Goal: Information Seeking & Learning: Get advice/opinions

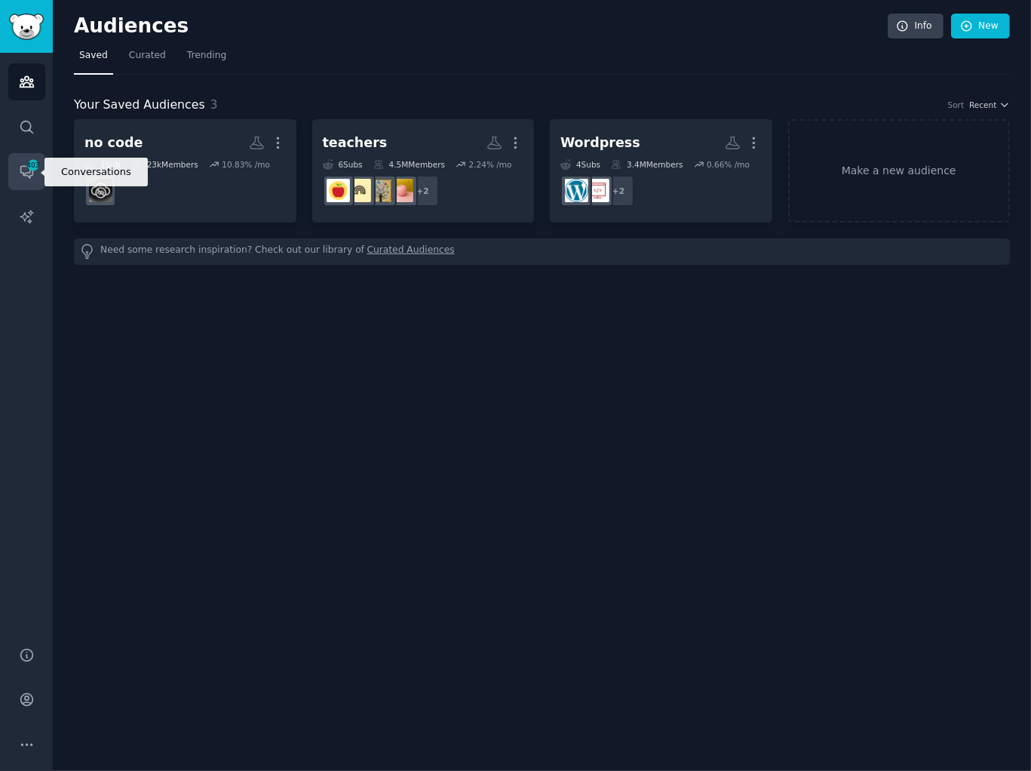
click at [23, 180] on link "Conversations 403" at bounding box center [26, 171] width 37 height 37
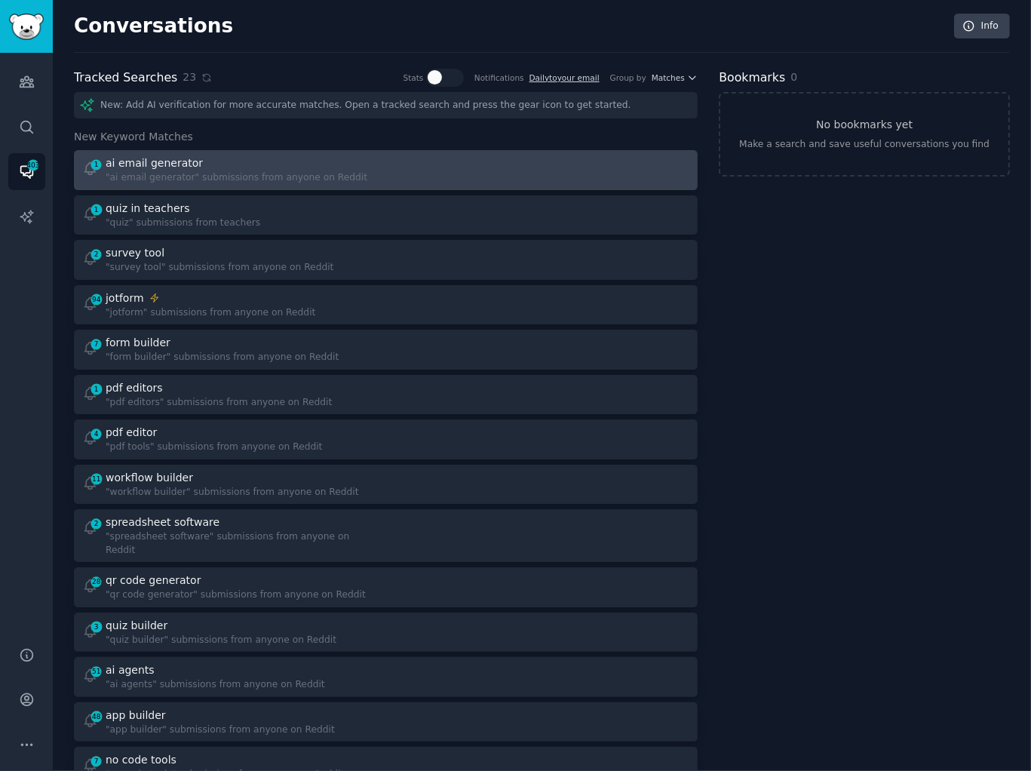
click at [376, 180] on div "1 ai email generator "ai email generator" submissions from anyone on Reddit" at bounding box center [385, 169] width 613 height 29
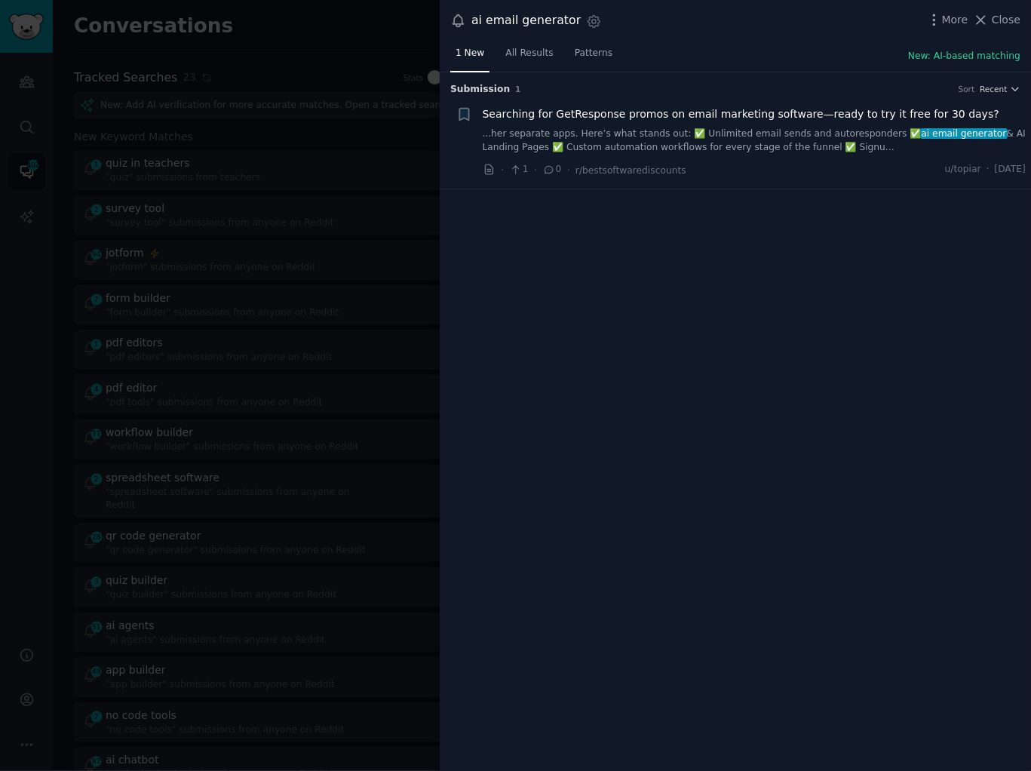
click at [302, 127] on div at bounding box center [515, 385] width 1031 height 771
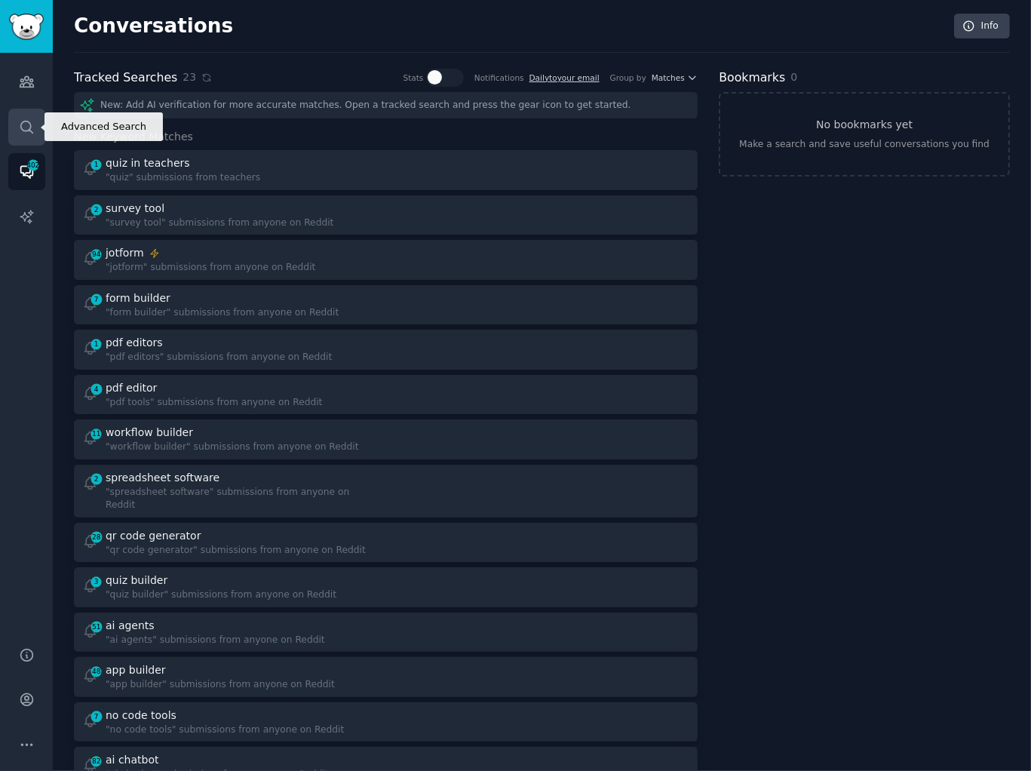
click at [37, 121] on link "Search" at bounding box center [26, 127] width 37 height 37
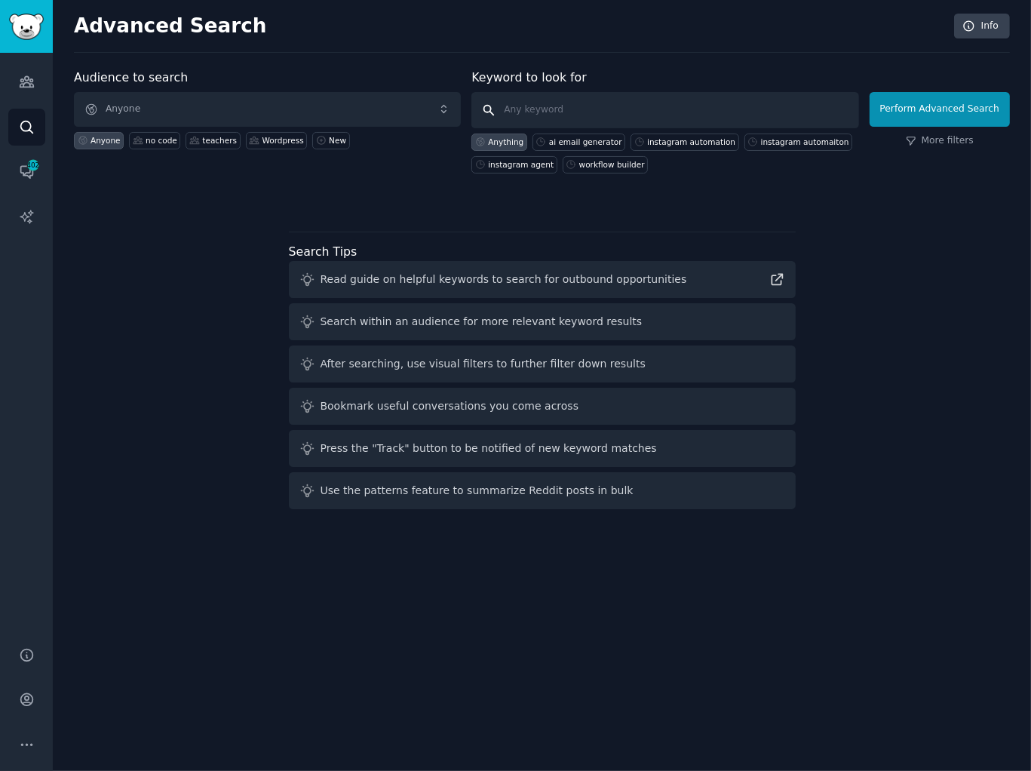
click at [553, 109] on input "text" at bounding box center [664, 110] width 387 height 36
type input "manycat alternatives"
click button "Perform Advanced Search" at bounding box center [940, 109] width 140 height 35
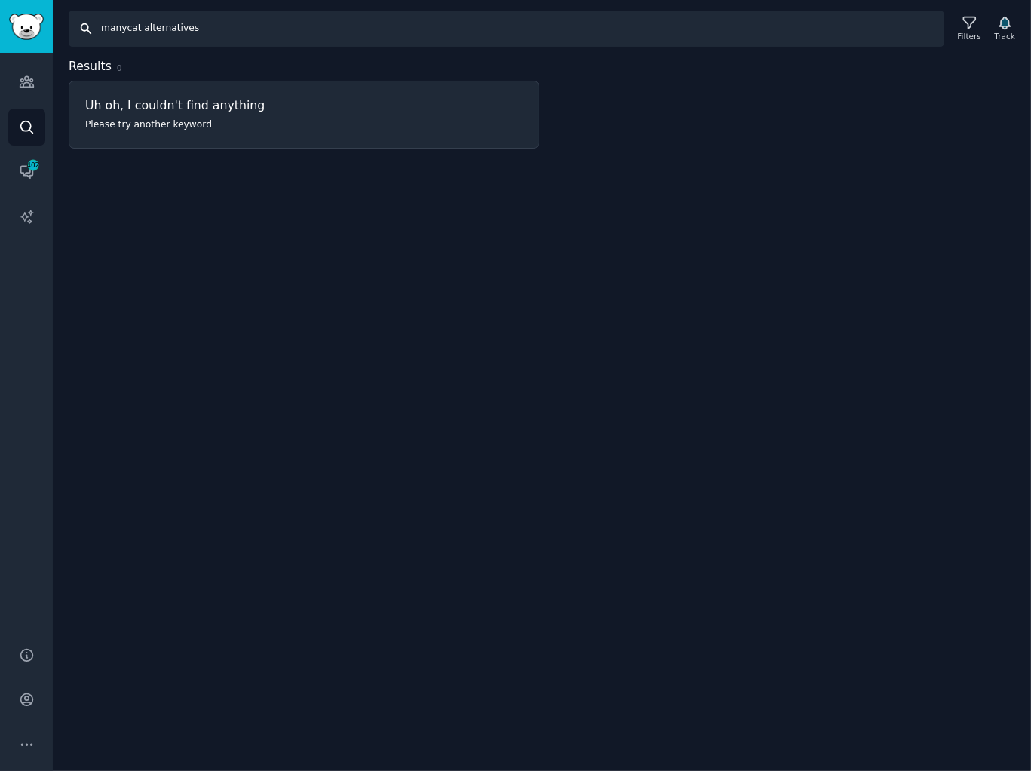
click at [361, 29] on input "manycat alternatives" at bounding box center [507, 29] width 876 height 36
type input "manychat alternatives"
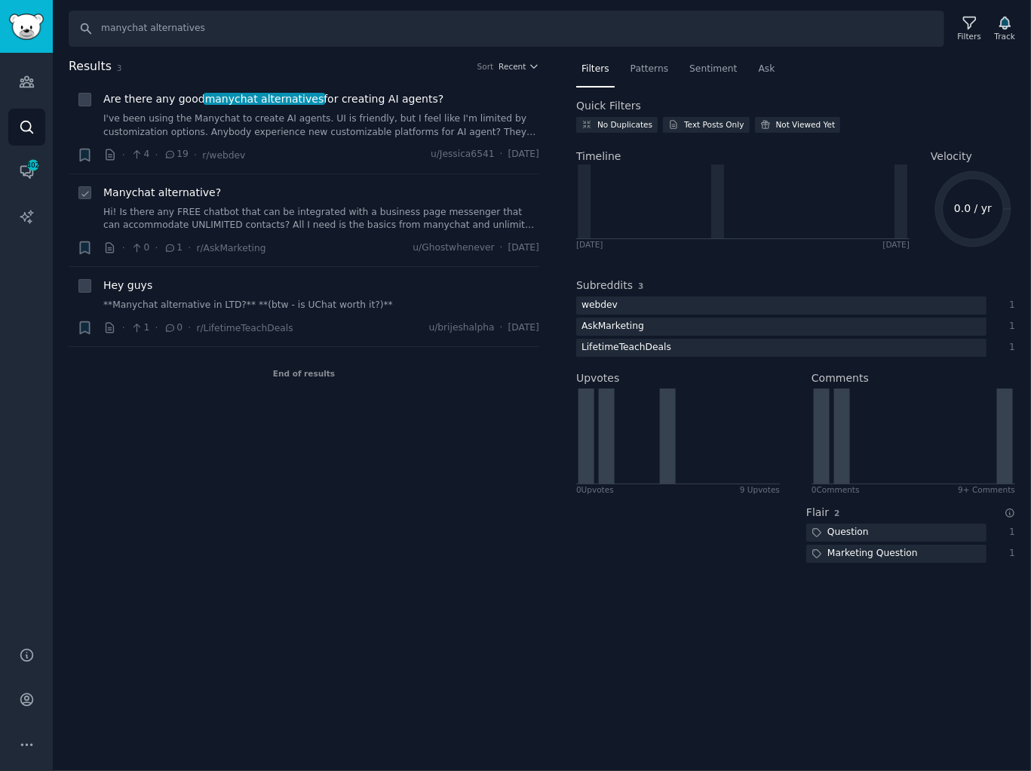
click at [331, 207] on link "Hi! Is there any FREE chatbot that can be integrated with a business page messe…" at bounding box center [321, 219] width 436 height 26
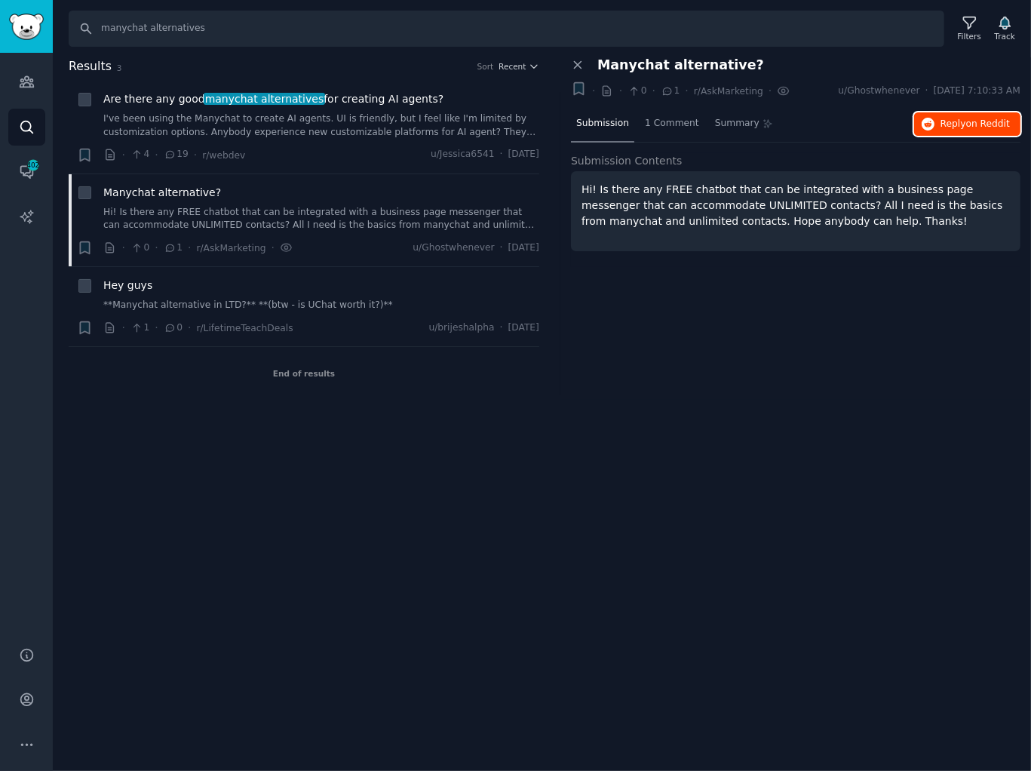
click at [937, 126] on button "Reply on Reddit" at bounding box center [967, 124] width 106 height 24
click at [213, 32] on input "manychat alternatives" at bounding box center [507, 29] width 876 height 36
type input "manychat"
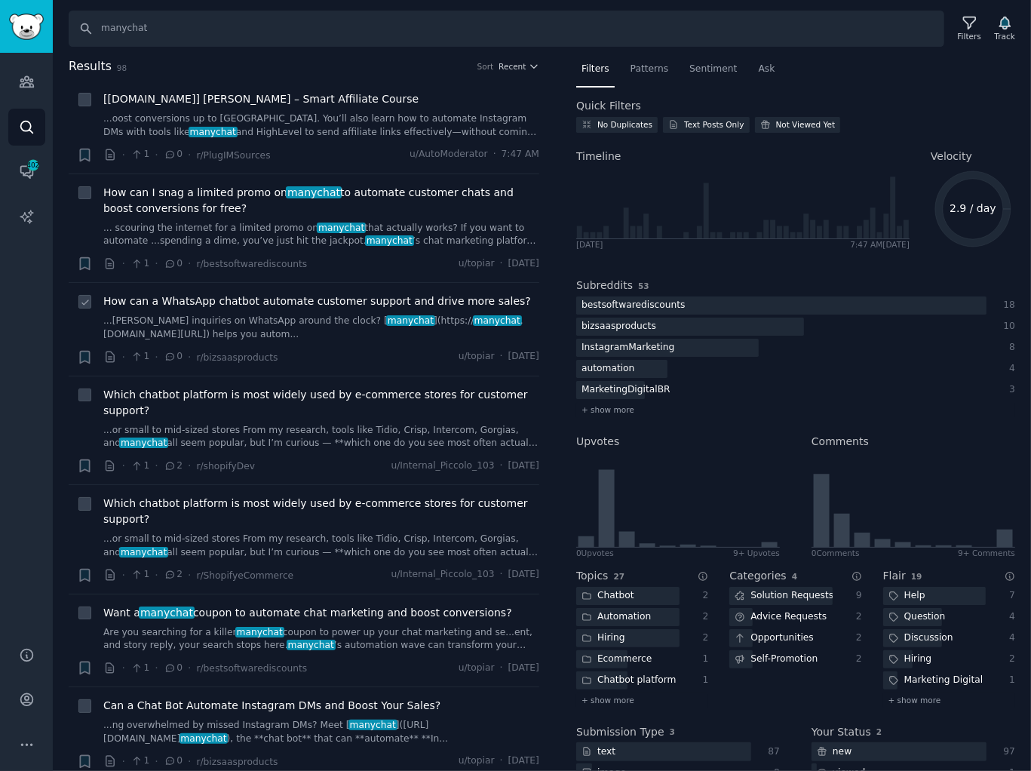
click at [265, 318] on link "...omer inquiries on WhatsApp around the clock? [ manychat ](https:// manychat …" at bounding box center [321, 328] width 436 height 26
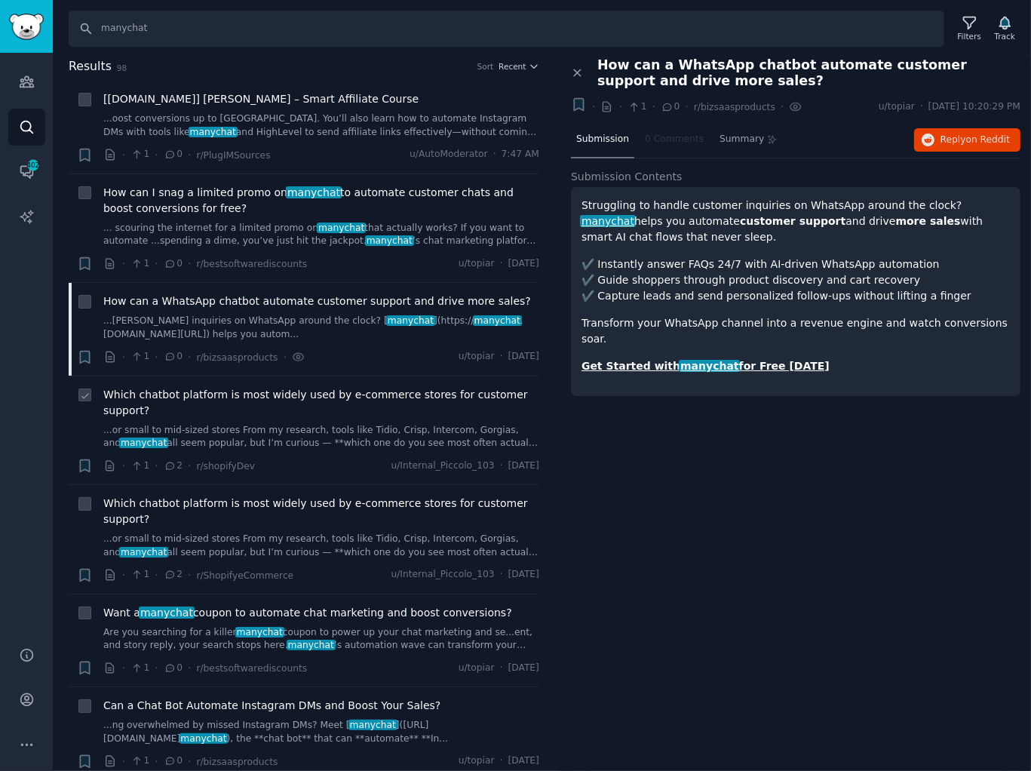
click at [244, 431] on link "...or small to mid-sized stores From my research, tools like Tidio, Crisp, Inte…" at bounding box center [321, 437] width 436 height 26
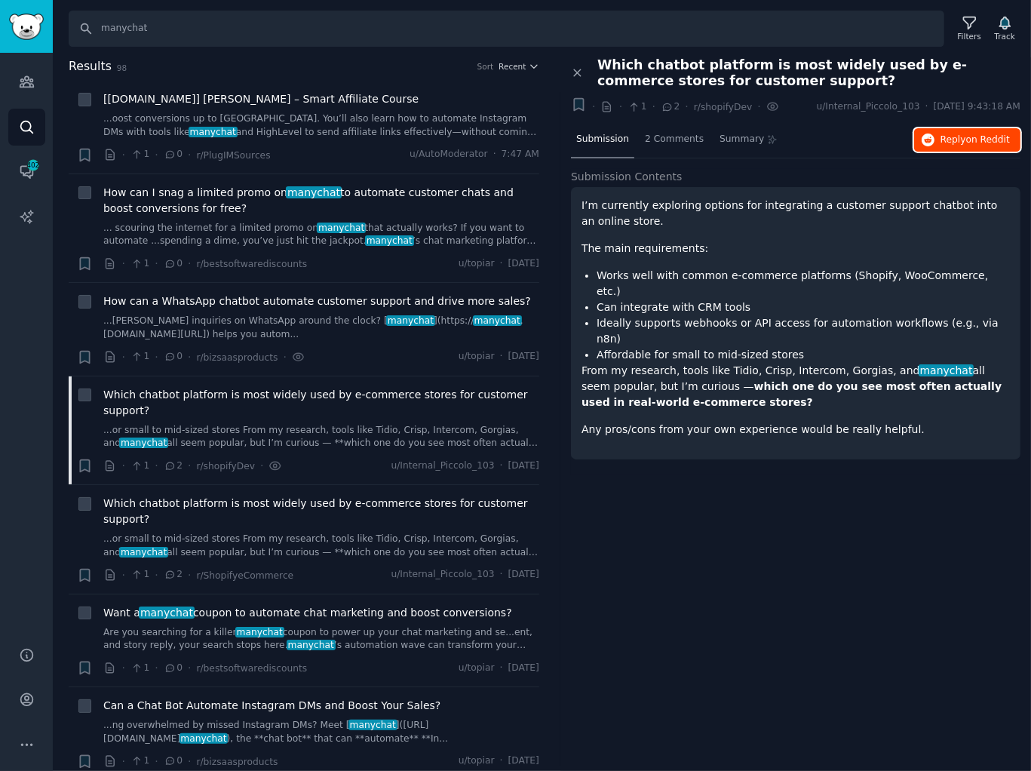
click at [967, 140] on span "on Reddit" at bounding box center [988, 139] width 44 height 11
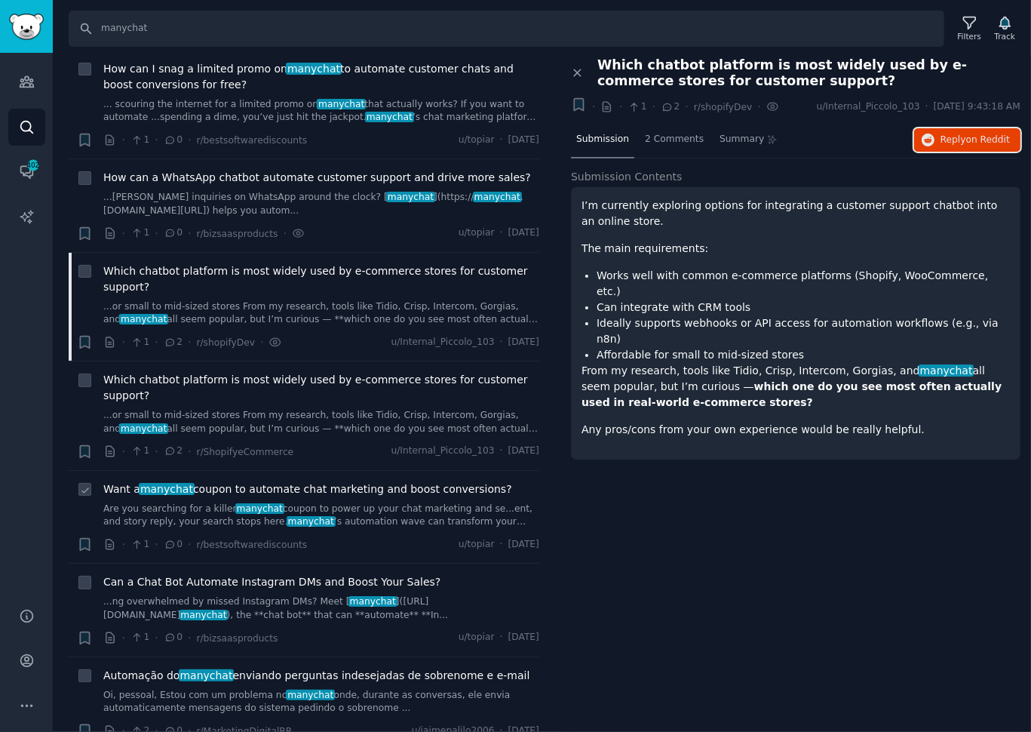
scroll to position [124, 0]
click at [308, 598] on link "...ng overwhelmed by missed Instagram DMs? Meet [ manychat ]([URL][DOMAIN_NAME]…" at bounding box center [321, 607] width 436 height 26
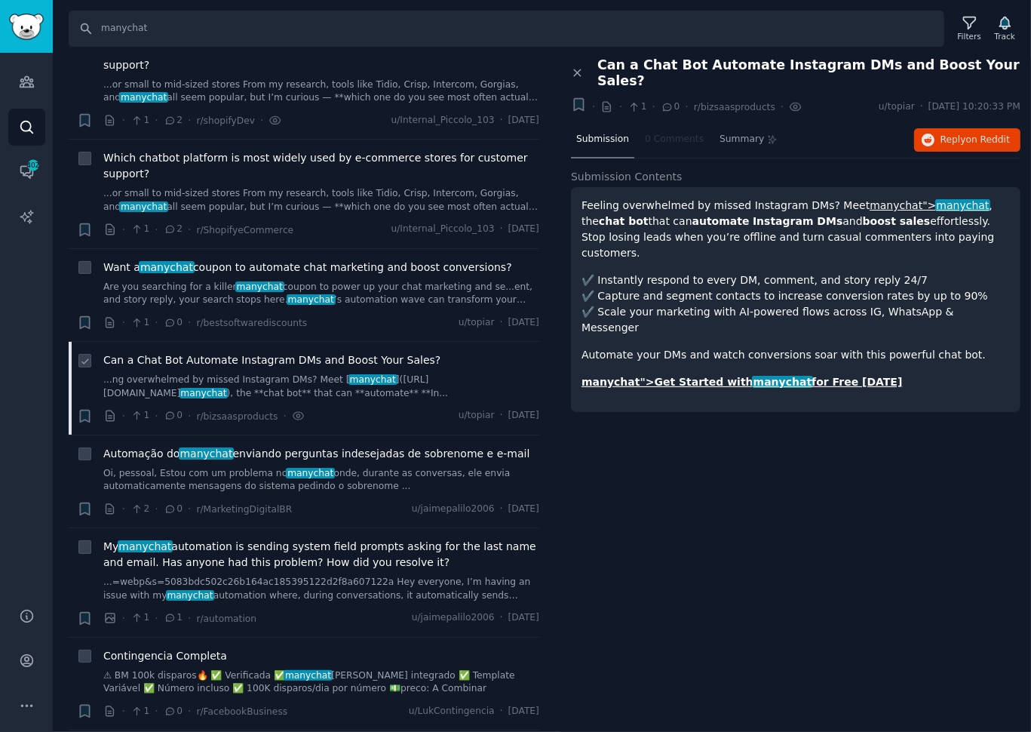
scroll to position [346, 0]
click at [710, 376] on link "manychat">Get Started with manychat for Free Today" at bounding box center [741, 382] width 321 height 12
click at [749, 230] on div "Feeling overwhelmed by missed Instagram DMs? Meet manychat"> manychat , the cha…" at bounding box center [795, 294] width 428 height 192
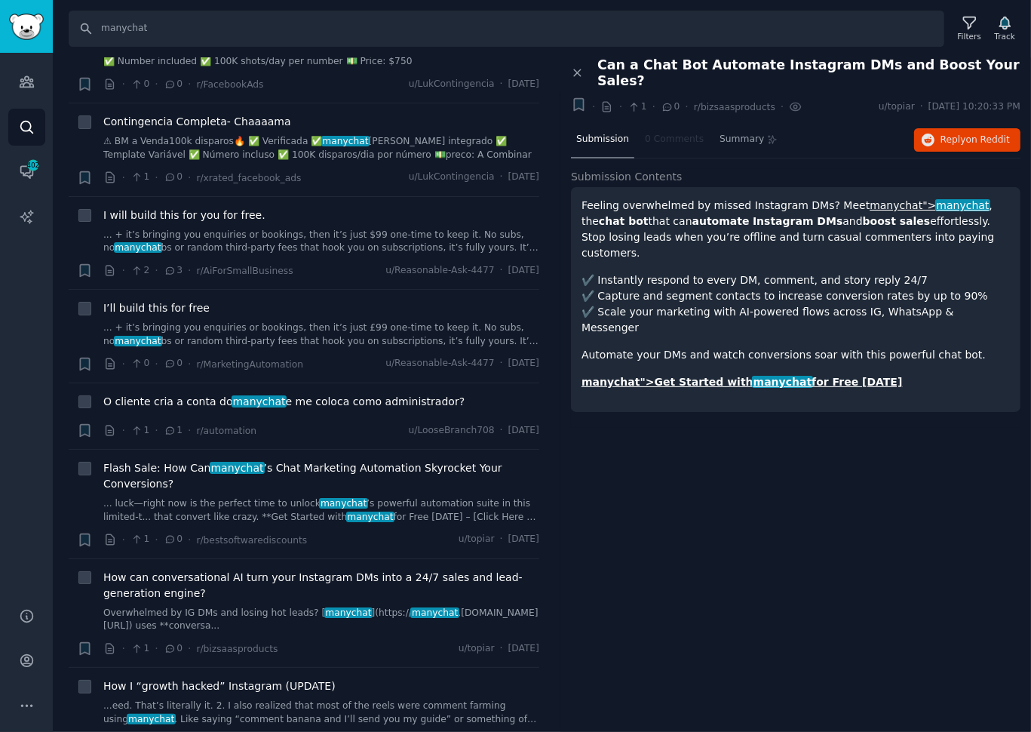
scroll to position [1165, 0]
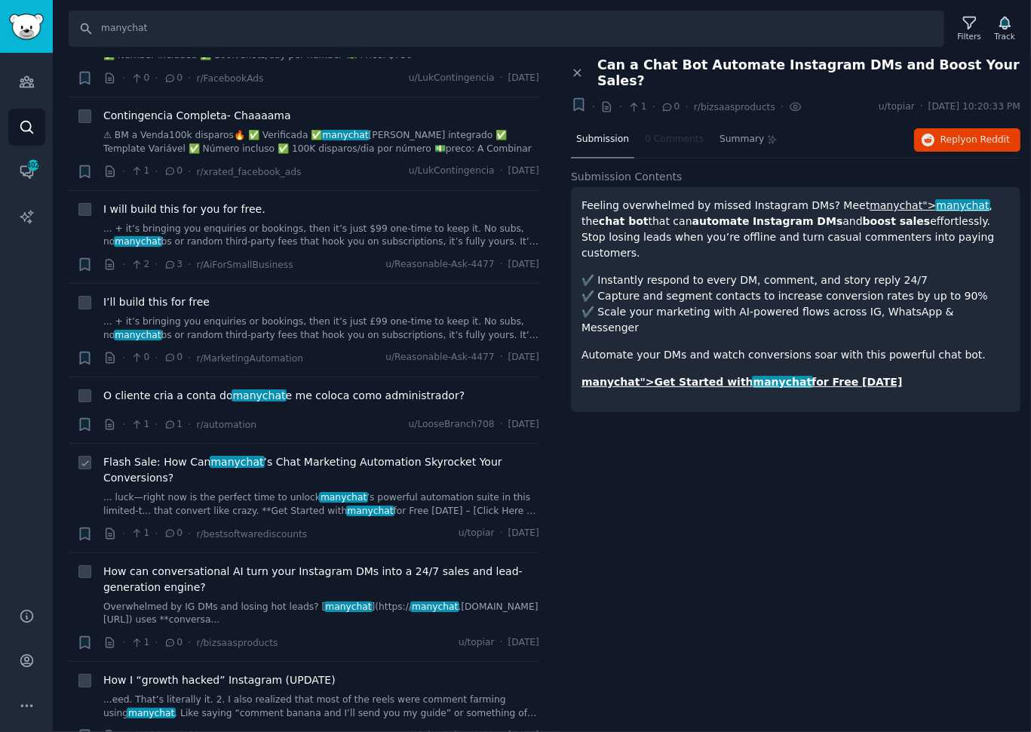
click at [167, 492] on link "... luck—right now is the perfect time to unlock manychat ’s powerful automatio…" at bounding box center [321, 504] width 436 height 26
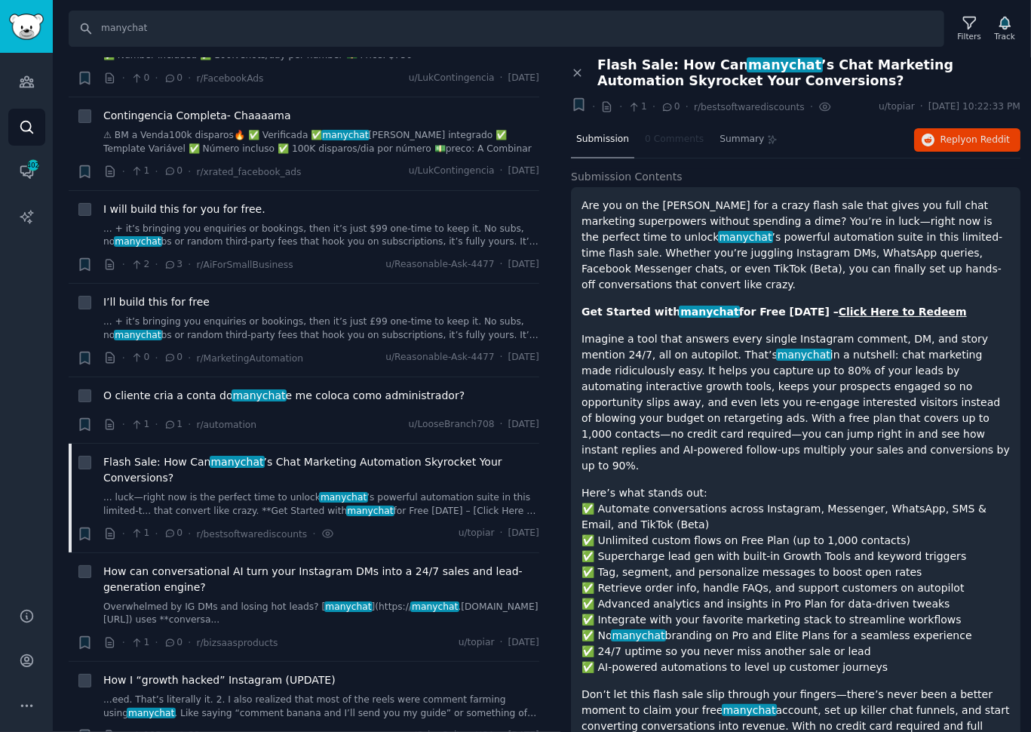
scroll to position [95, 0]
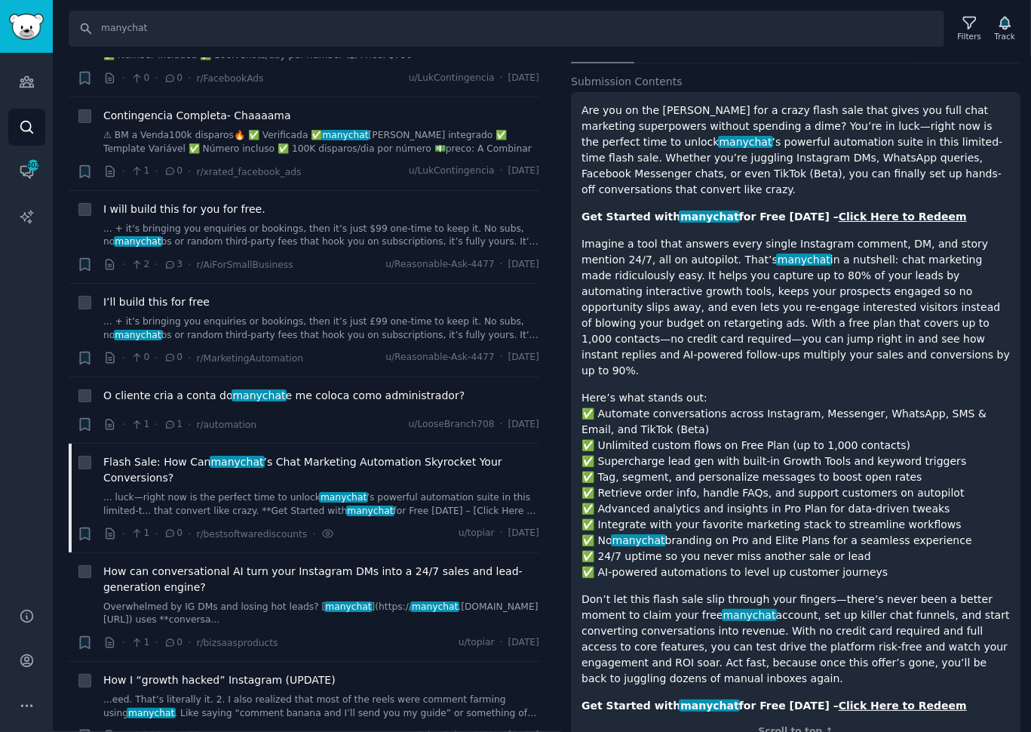
click at [854, 699] on link "Click Here to Redeem" at bounding box center [903, 705] width 128 height 12
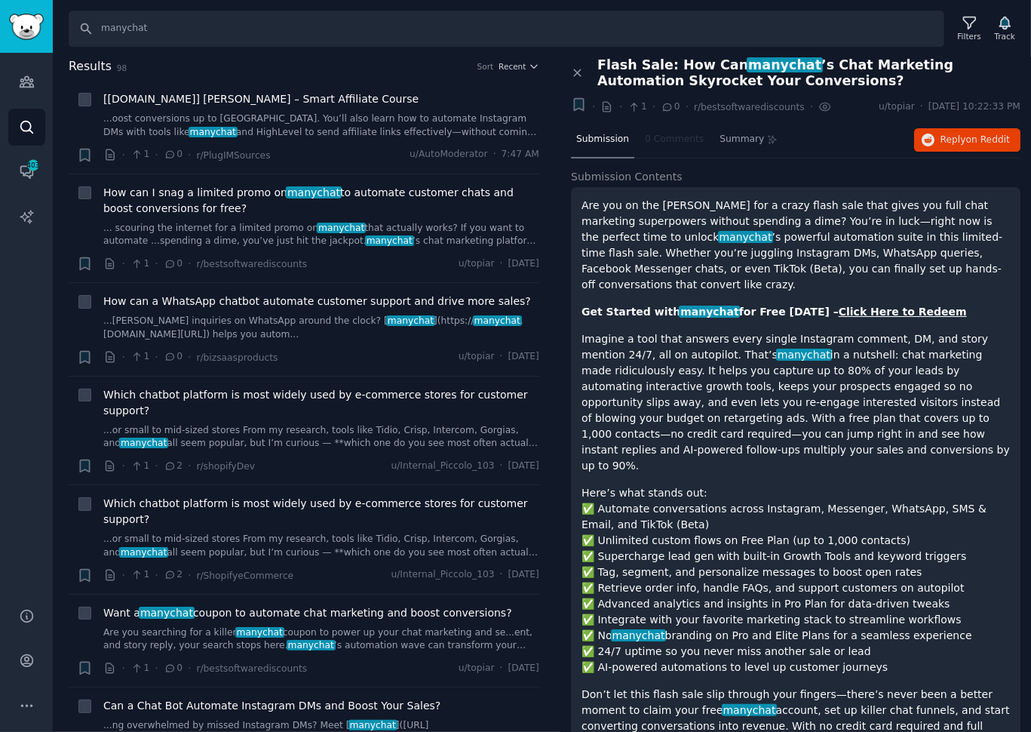
scroll to position [95, 0]
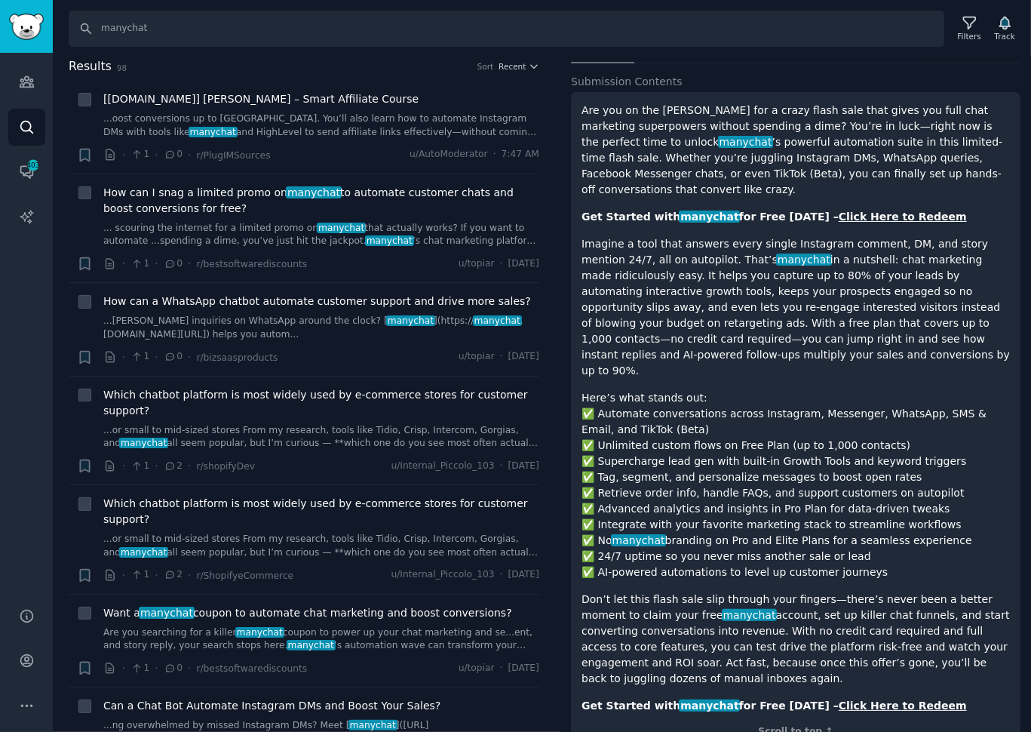
click at [854, 699] on link "Click Here to Redeem" at bounding box center [903, 705] width 128 height 12
click at [833, 346] on div "Are you on the [PERSON_NAME] for a crazy flash sale that gives you full chat ma…" at bounding box center [795, 408] width 428 height 611
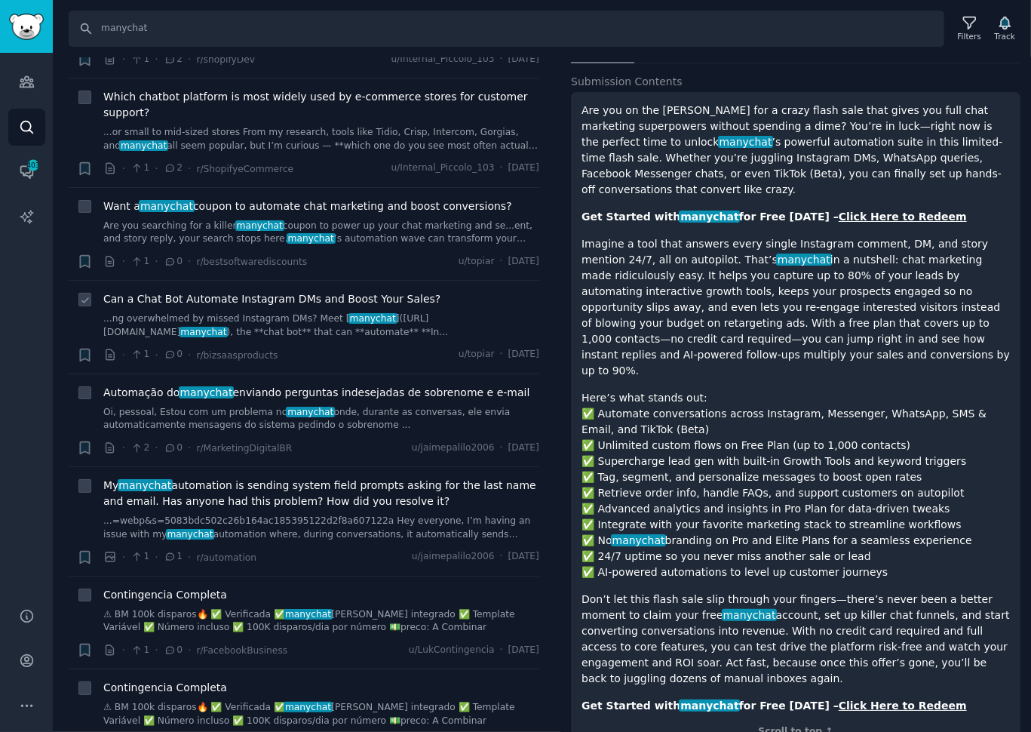
scroll to position [407, 0]
click at [194, 324] on link "...ng overwhelmed by missed Instagram DMs? Meet [ manychat ]([URL][DOMAIN_NAME]…" at bounding box center [321, 324] width 436 height 26
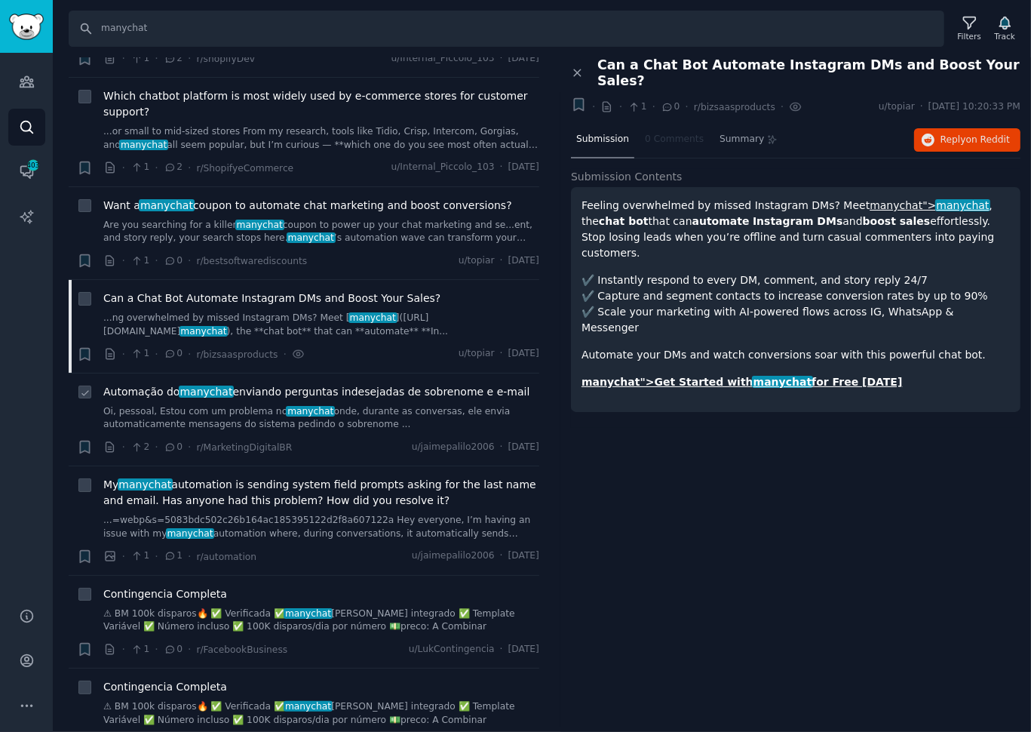
click at [209, 420] on link "Oi, pessoal, Estou com um problema no manychat onde, durante as conversas, ele …" at bounding box center [321, 418] width 436 height 26
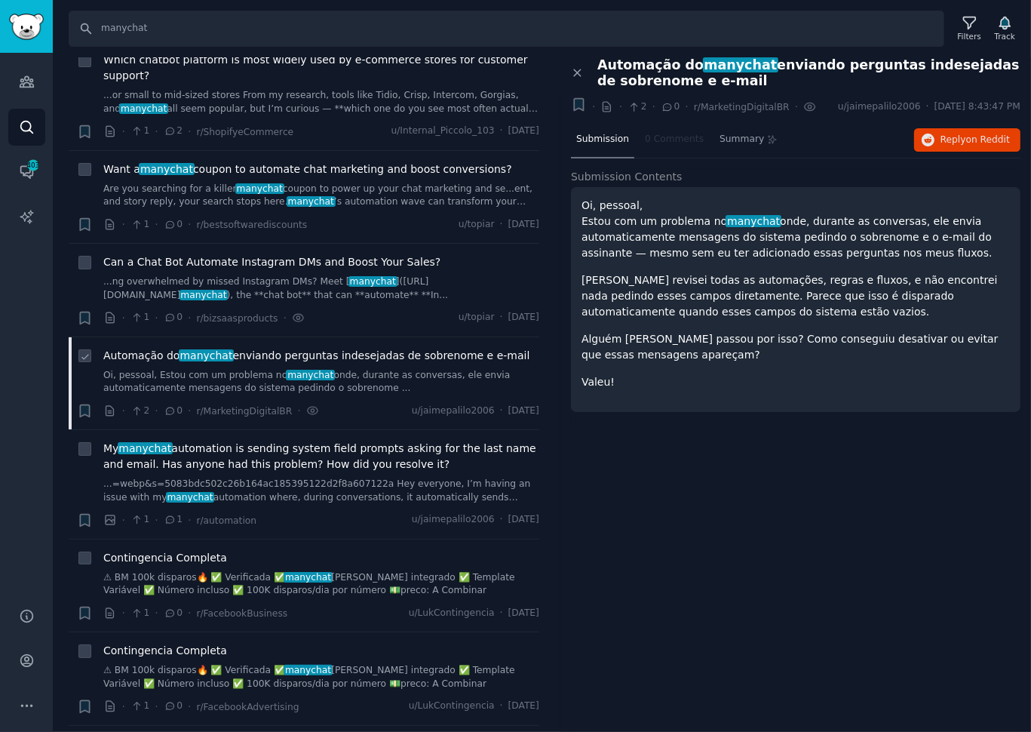
scroll to position [450, 0]
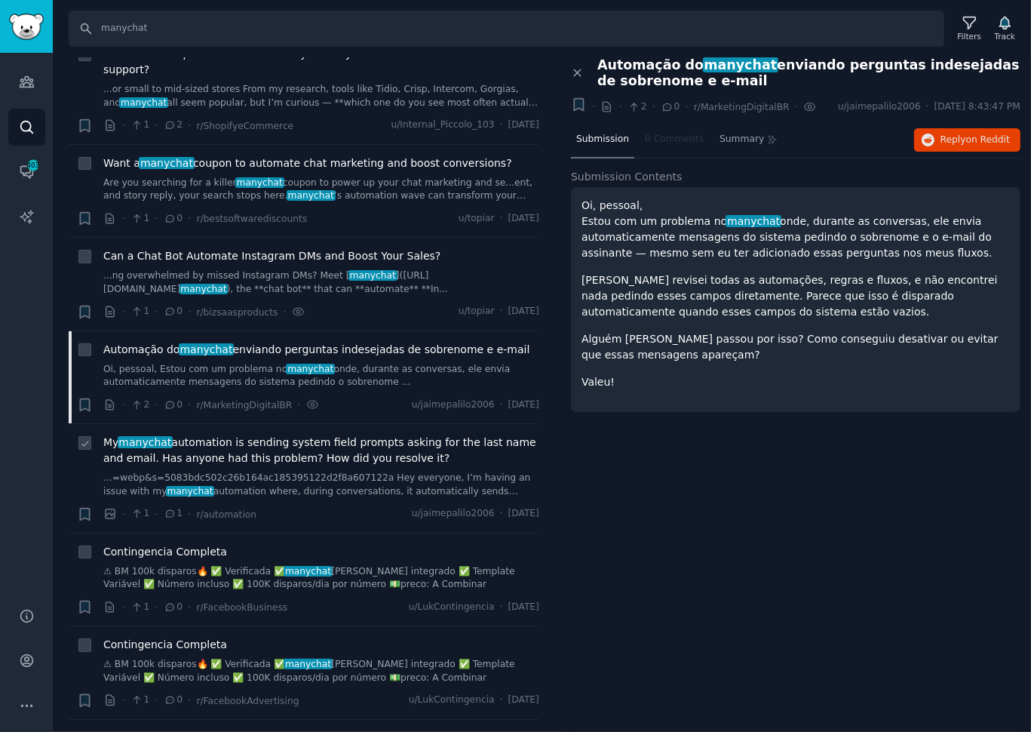
click at [215, 450] on span "My manychat automation is sending system field prompts asking for the last name…" at bounding box center [321, 450] width 436 height 32
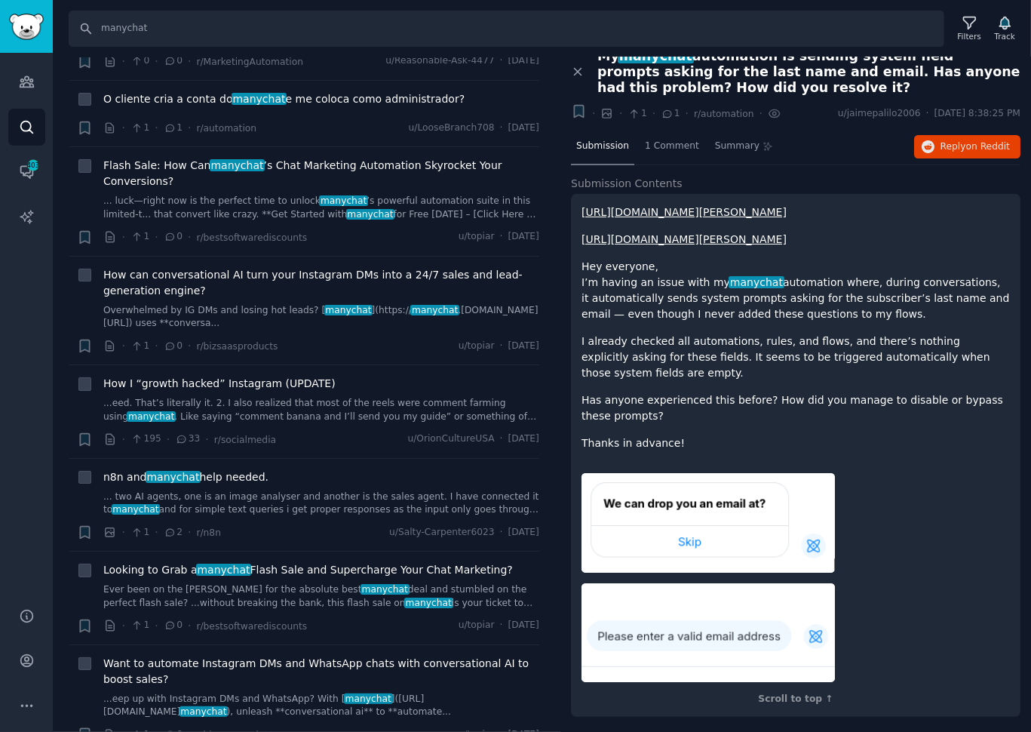
scroll to position [1462, 0]
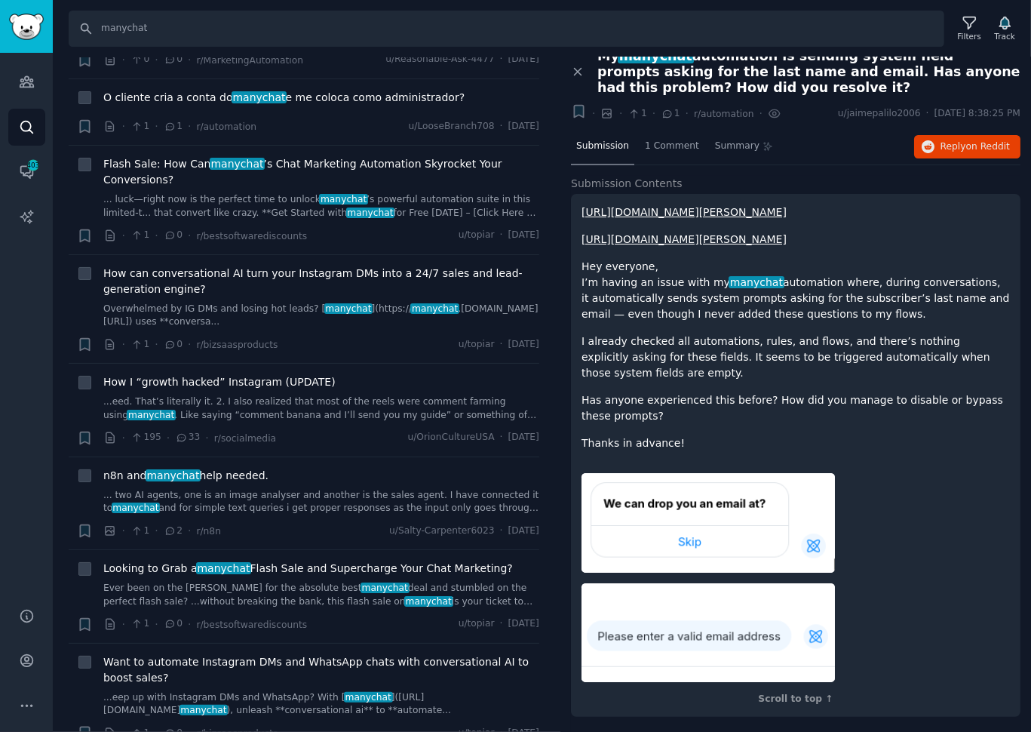
click at [189, 478] on span "n8n and manychat help needed." at bounding box center [185, 476] width 165 height 16
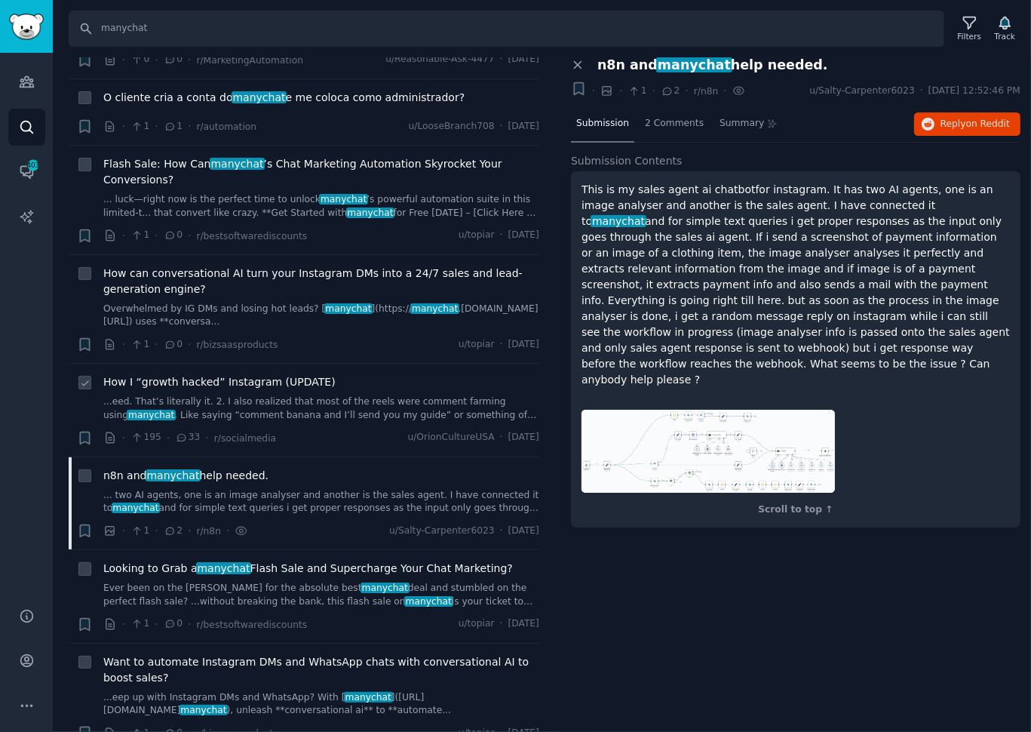
click at [225, 407] on link "...eed. That’s literally it. 2. I also realized that most of the reels were com…" at bounding box center [321, 408] width 436 height 26
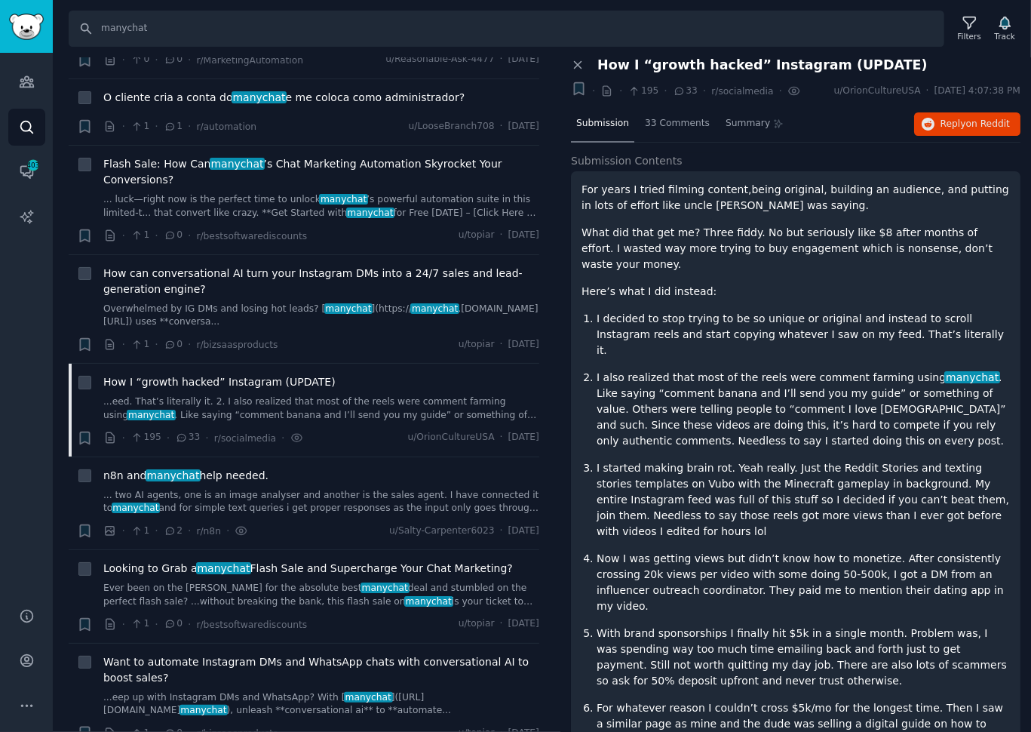
click at [824, 431] on p "I also realized that most of the reels were comment farming using manychat . Li…" at bounding box center [803, 409] width 413 height 79
click at [824, 431] on ol "I decided to stop trying to be so unique or original and instead to scroll Inst…" at bounding box center [795, 673] width 428 height 724
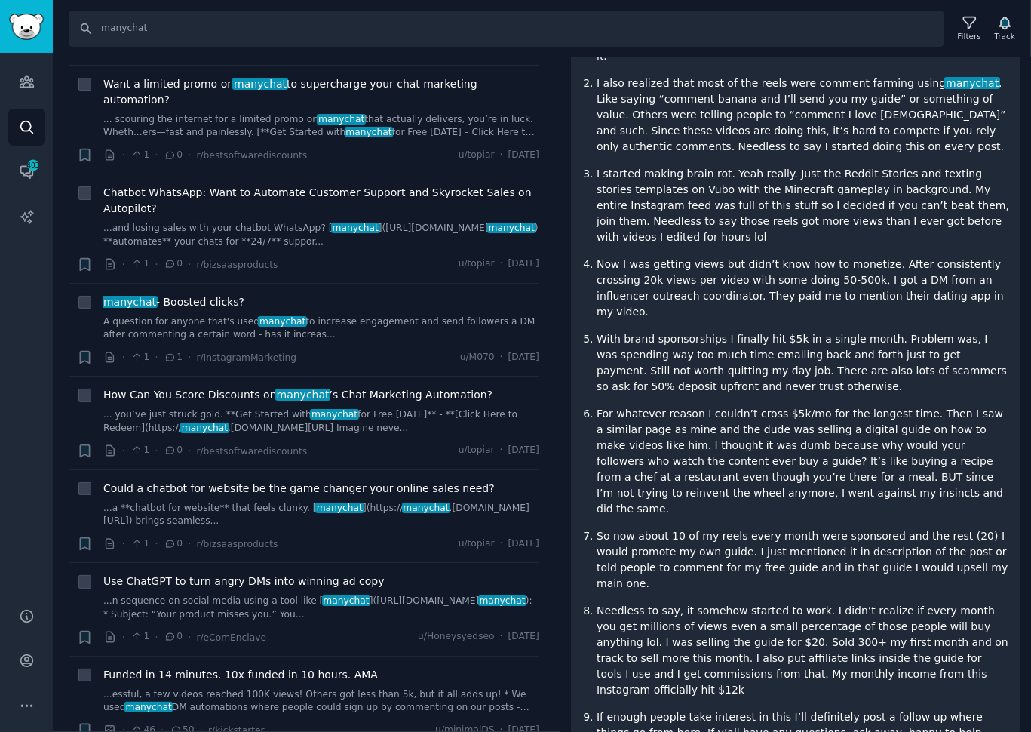
scroll to position [2726, 0]
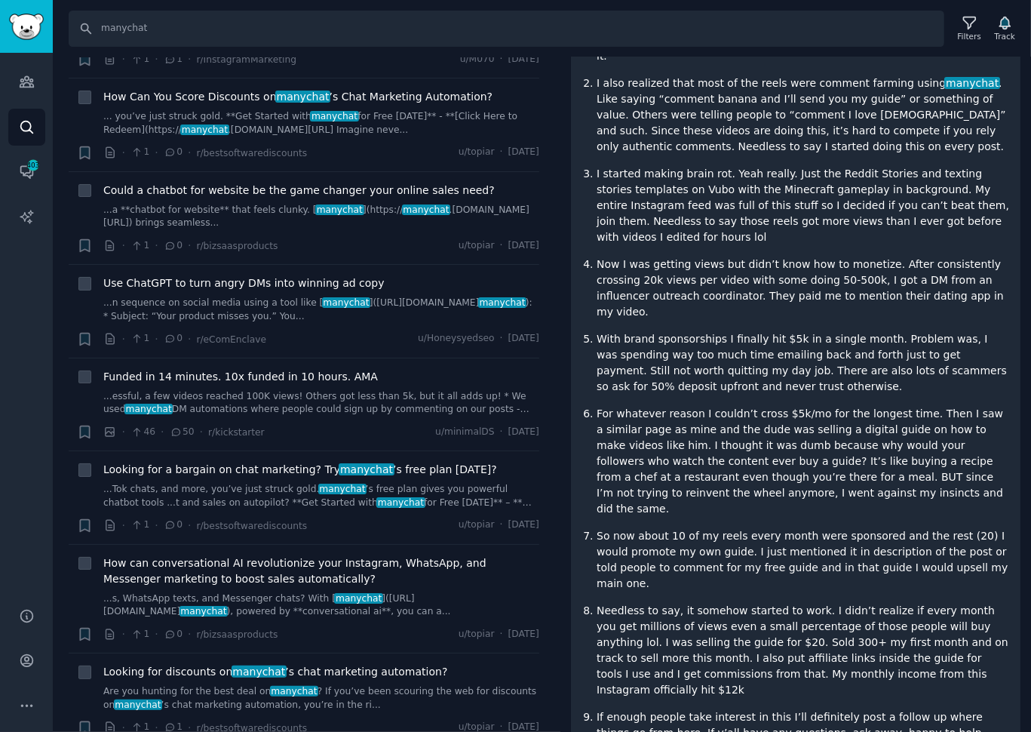
click at [437, 483] on link "...Tok chats, and more, you’ve just struck gold. manychat ’s free plan gives yo…" at bounding box center [321, 496] width 436 height 26
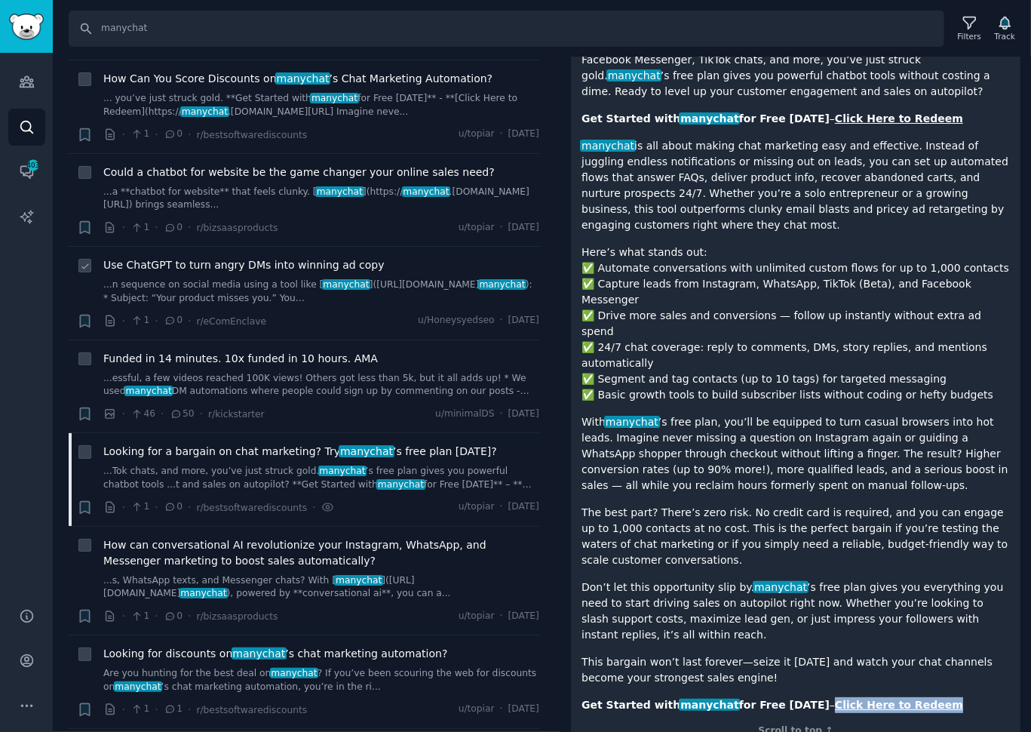
scroll to position [2754, 0]
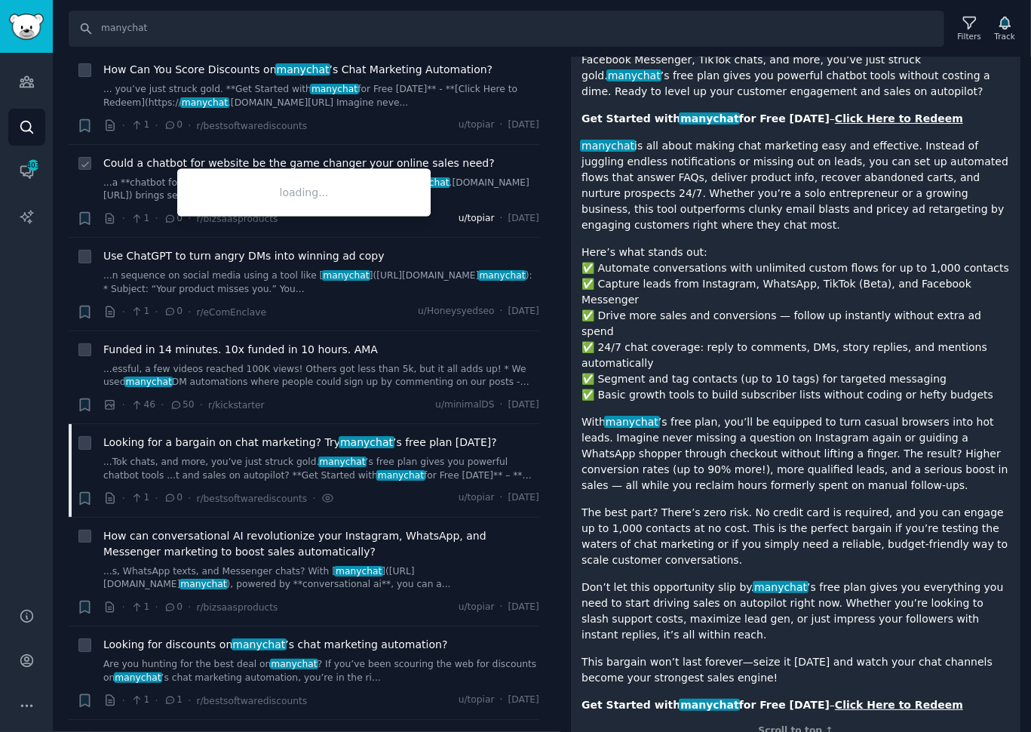
click at [459, 212] on span "u/topiar" at bounding box center [477, 219] width 36 height 14
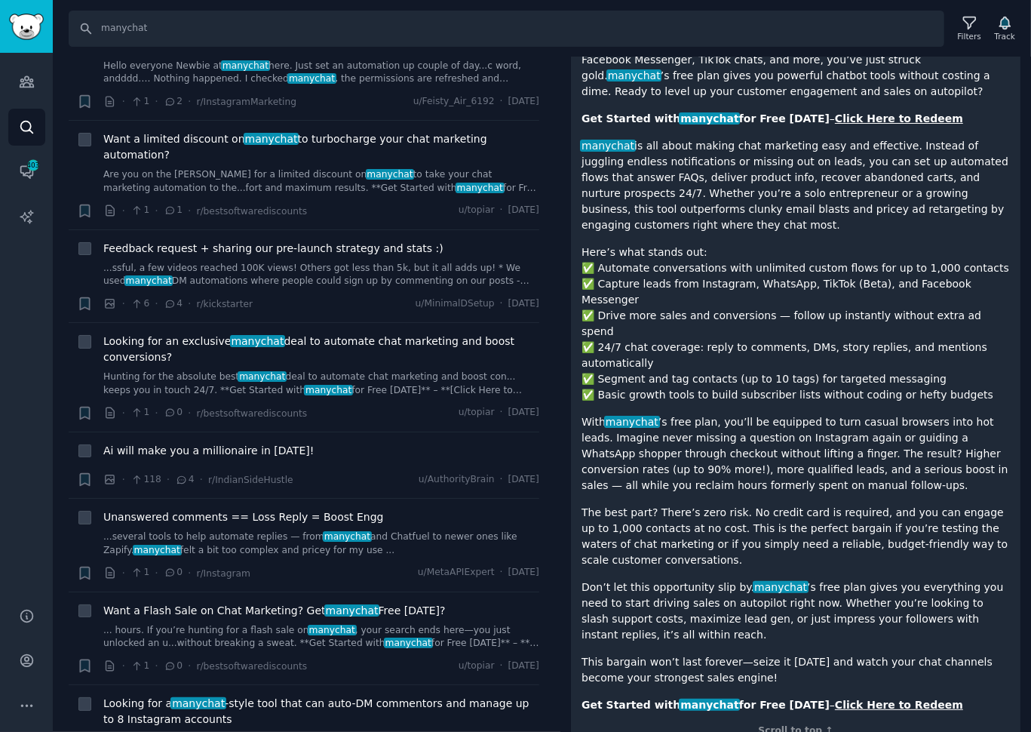
scroll to position [4432, 0]
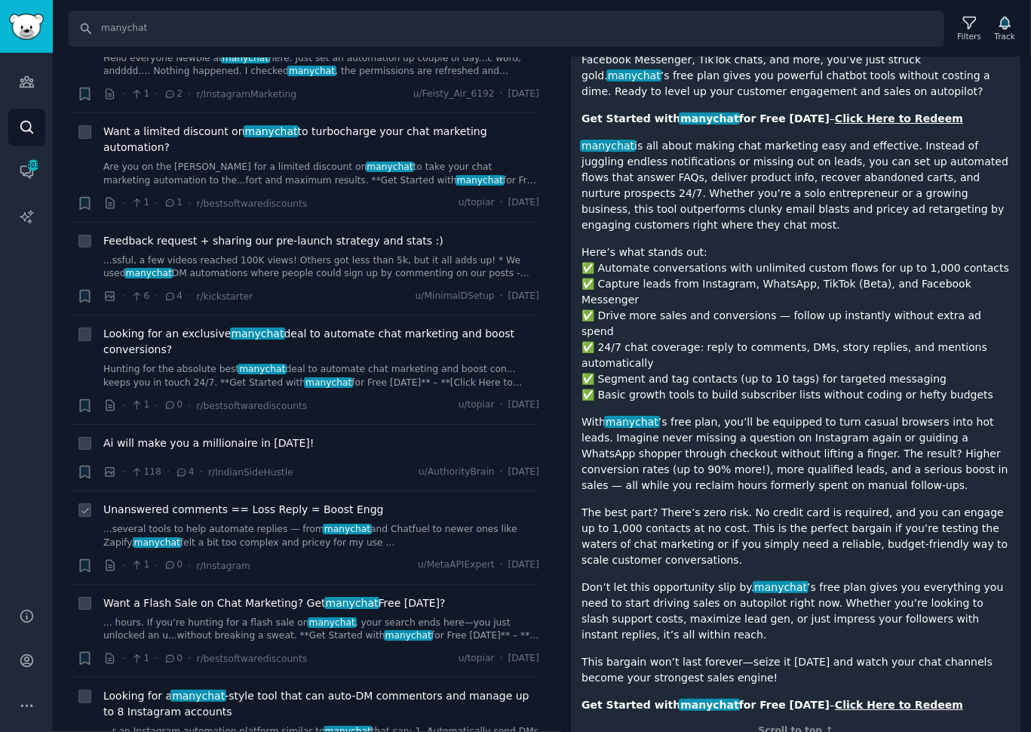
click at [255, 523] on link "...several tools to help automate replies — from manychat and Chatfuel to newer…" at bounding box center [321, 536] width 436 height 26
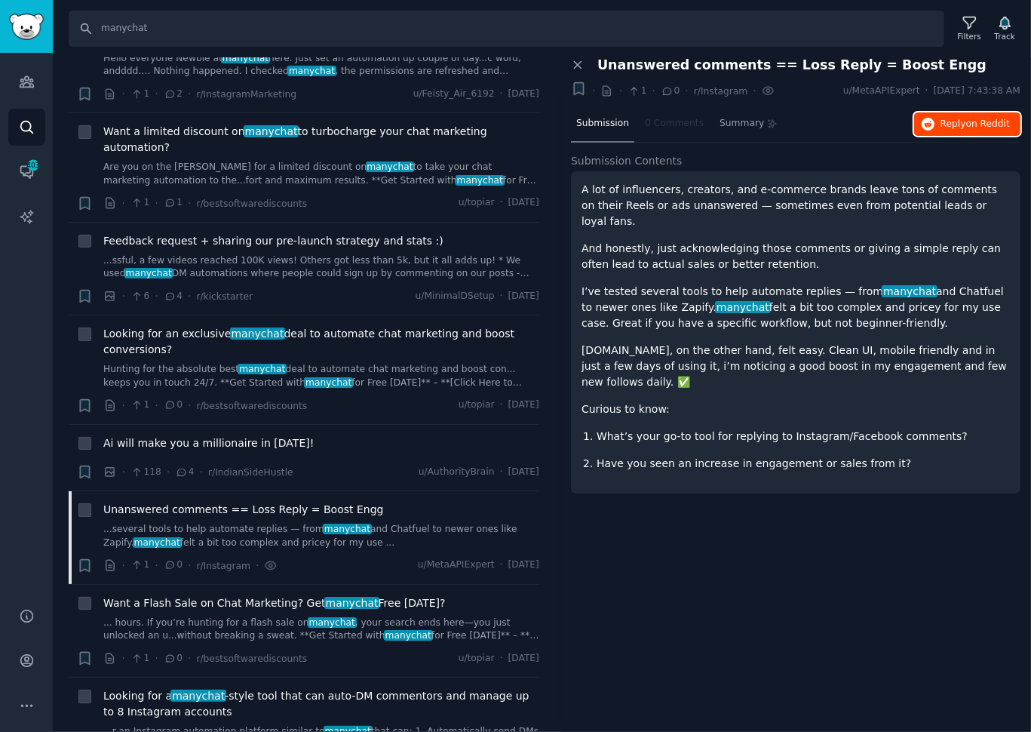
click at [961, 125] on span "Reply on Reddit" at bounding box center [975, 125] width 69 height 14
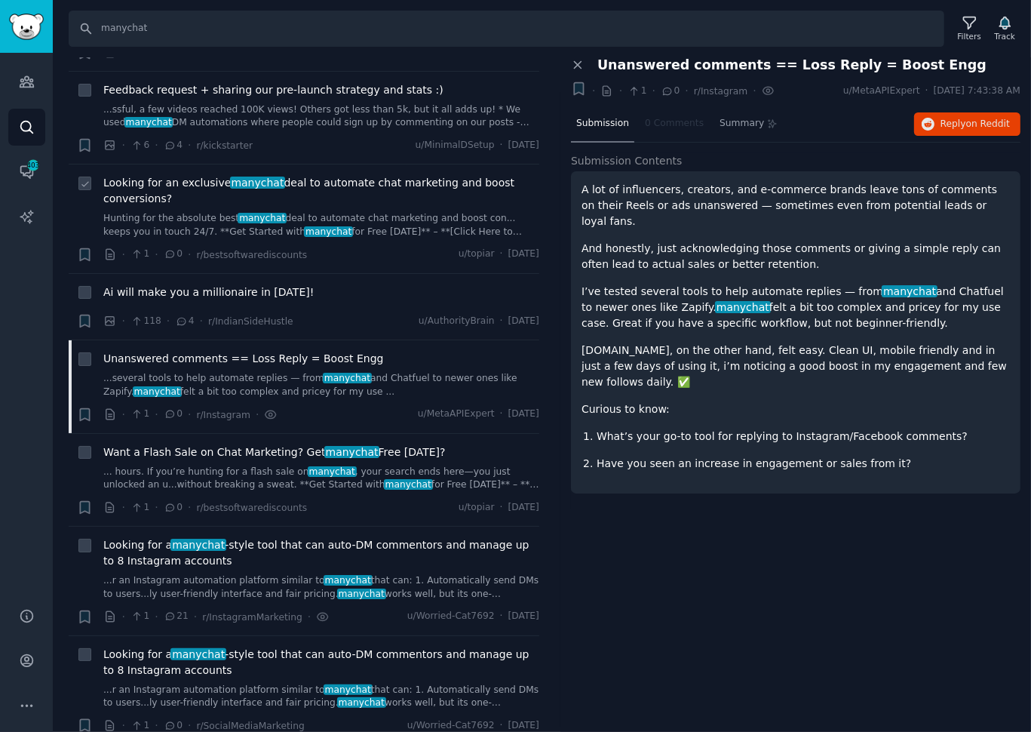
scroll to position [4638, 0]
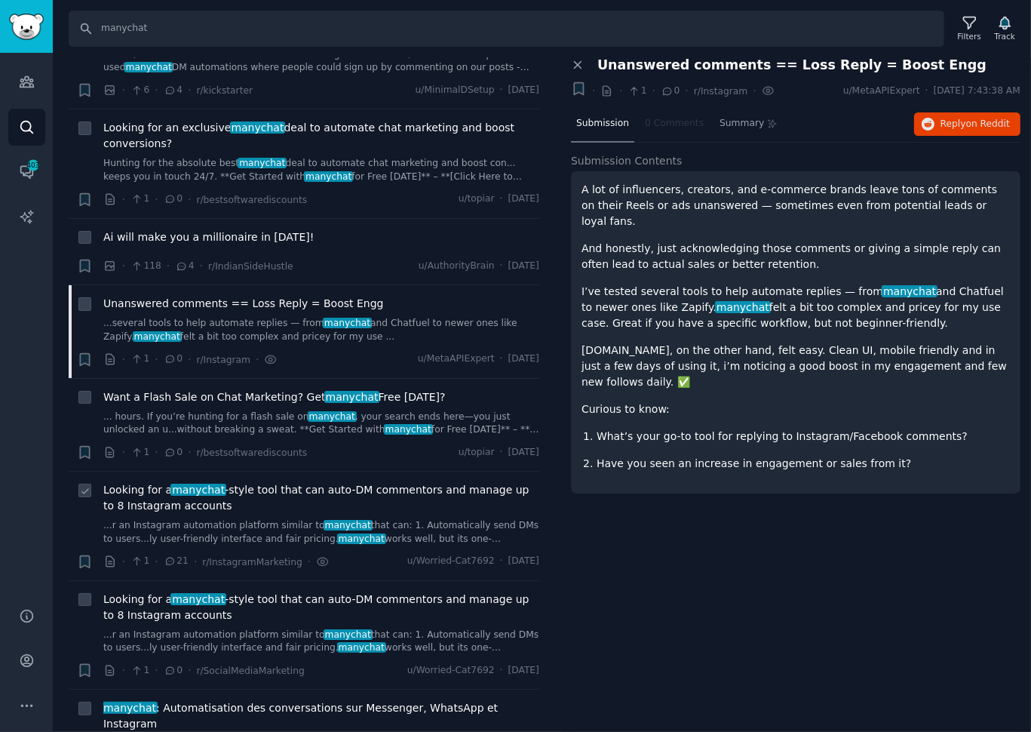
click at [238, 519] on link "...r an Instagram automation platform similar to manychat that can: 1. Automati…" at bounding box center [321, 532] width 436 height 26
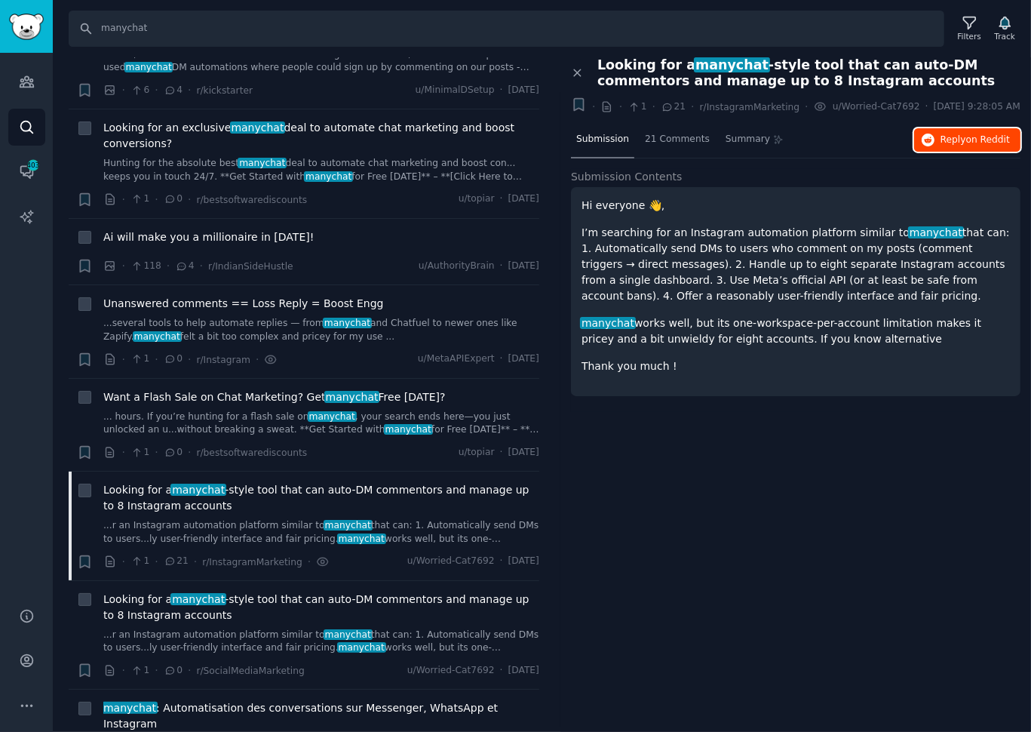
click at [959, 147] on span "Reply on Reddit" at bounding box center [975, 140] width 69 height 14
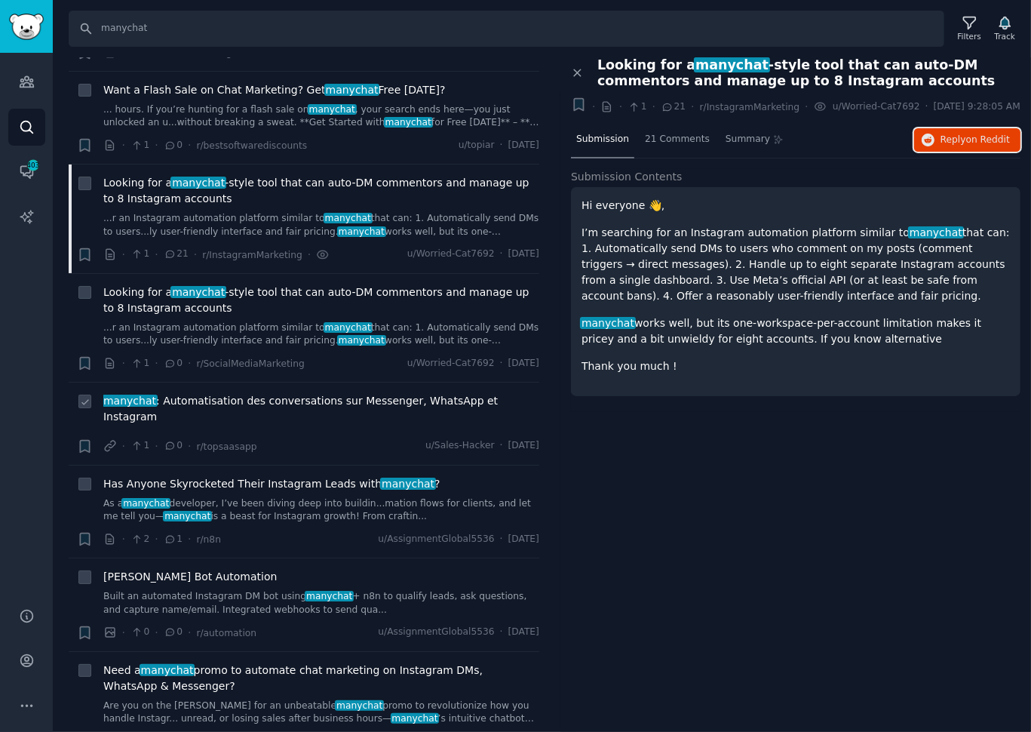
scroll to position [4948, 0]
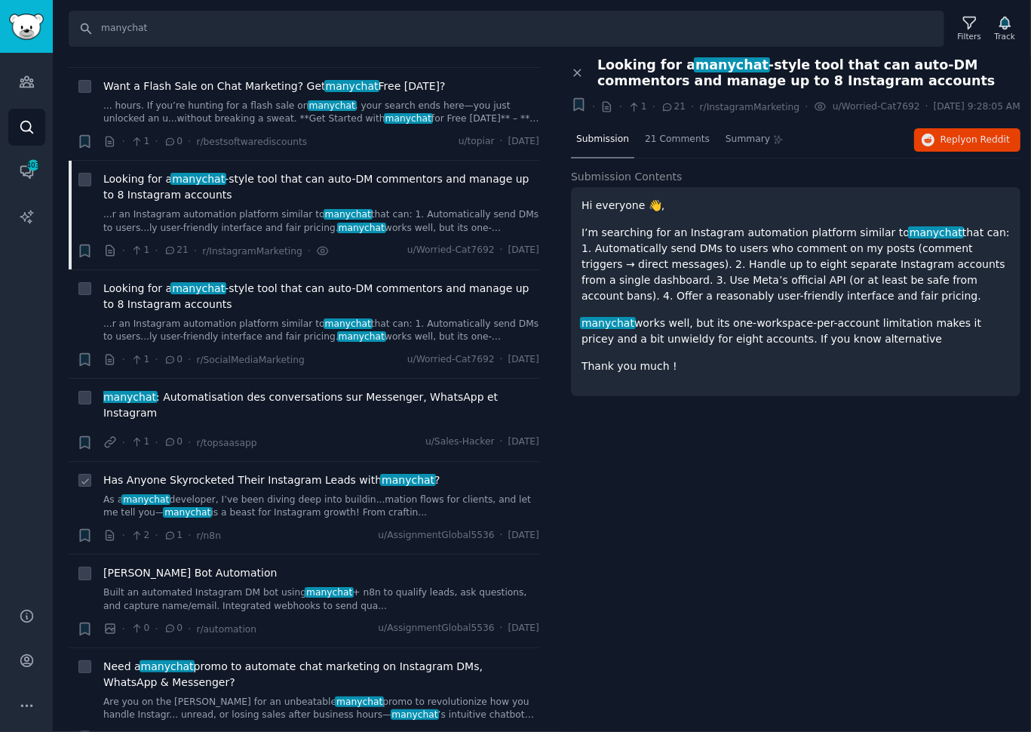
click at [319, 493] on link "As a manychat developer, I’ve been diving deep into buildin...mation flows for …" at bounding box center [321, 506] width 436 height 26
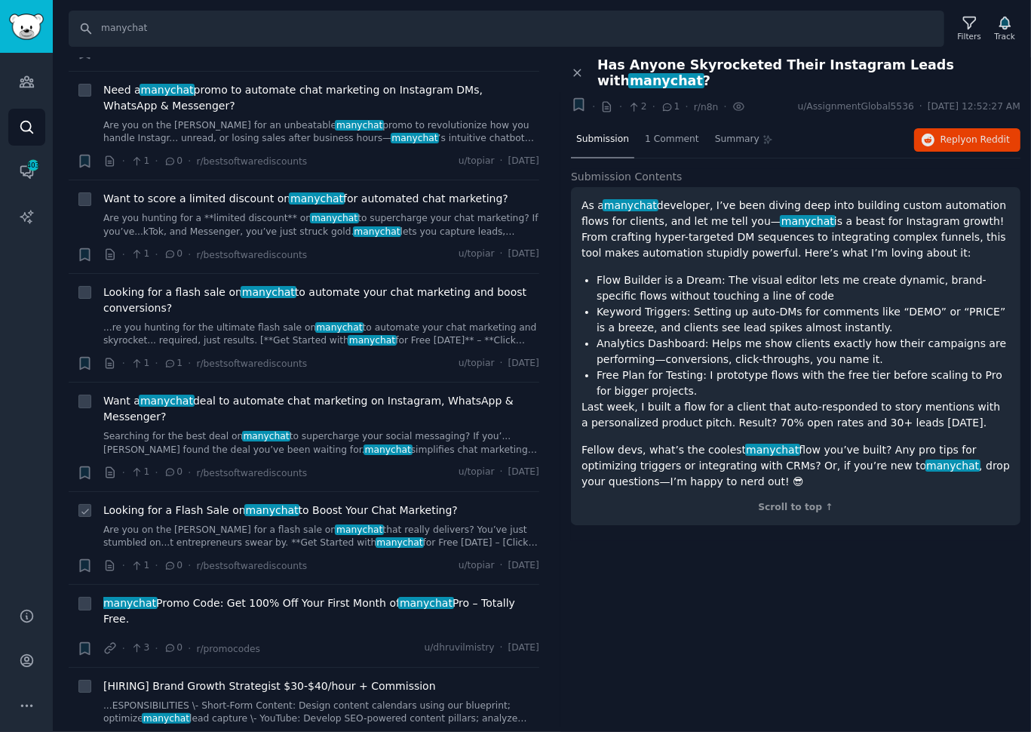
scroll to position [5530, 0]
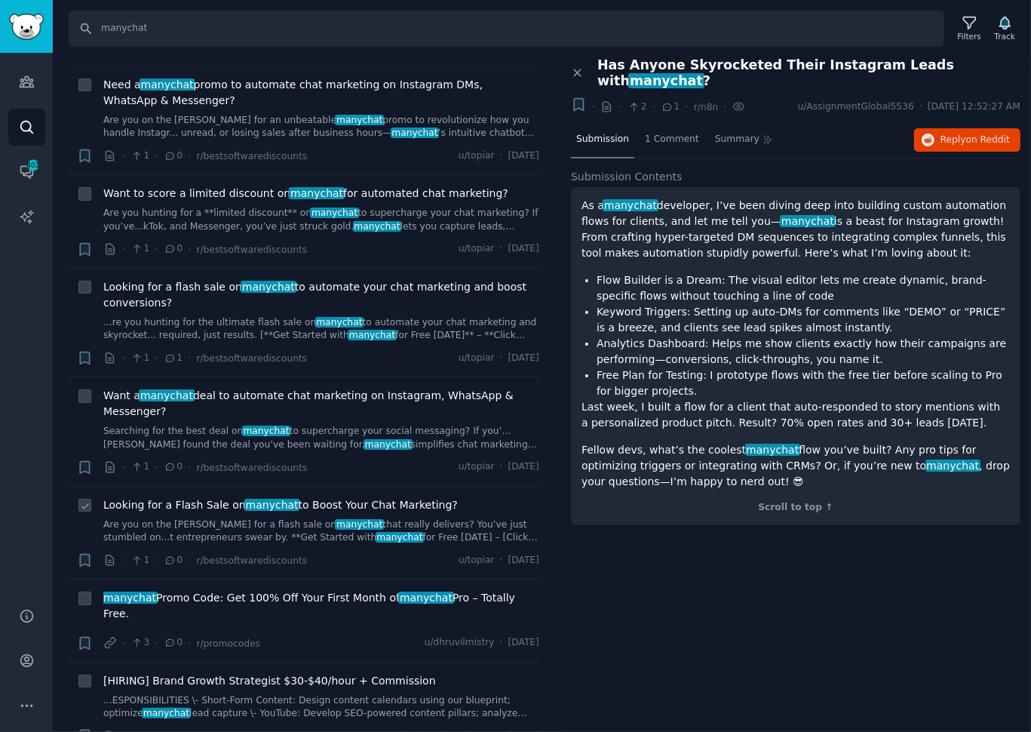
click at [394, 518] on link "Are you on the [PERSON_NAME] for a flash sale on manychat that really delivers?…" at bounding box center [321, 531] width 436 height 26
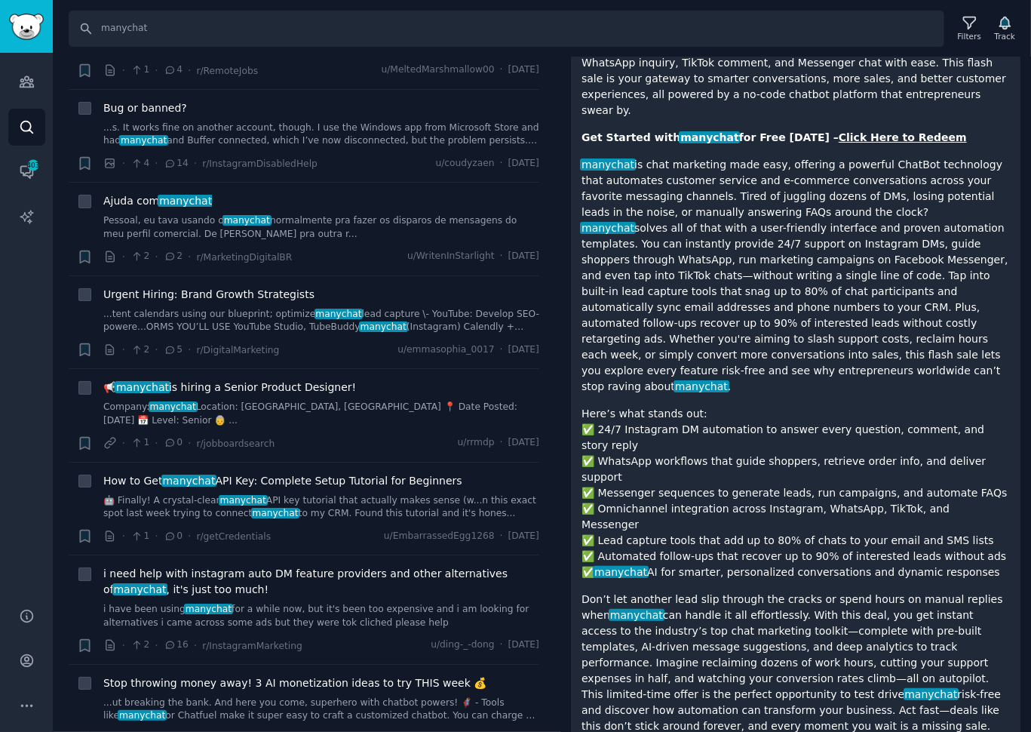
scroll to position [7035, 0]
click at [349, 468] on li "+ How to Get manychat API Key: Complete Setup Tutorial for Beginners 🤖 Finally!…" at bounding box center [304, 508] width 471 height 93
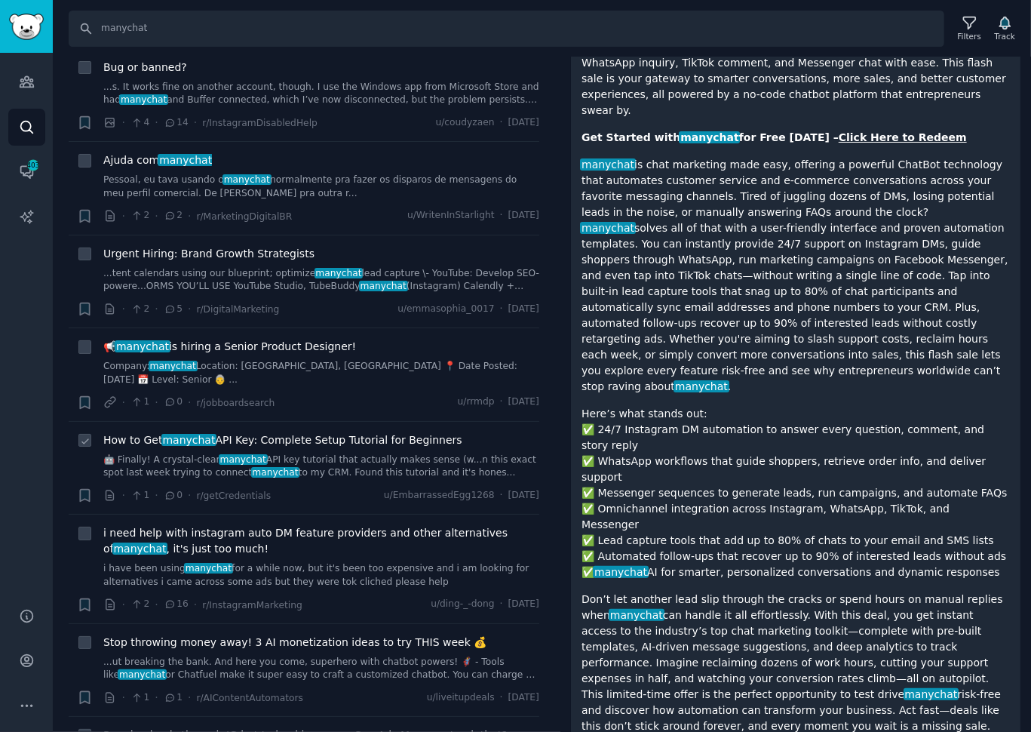
scroll to position [7111, 0]
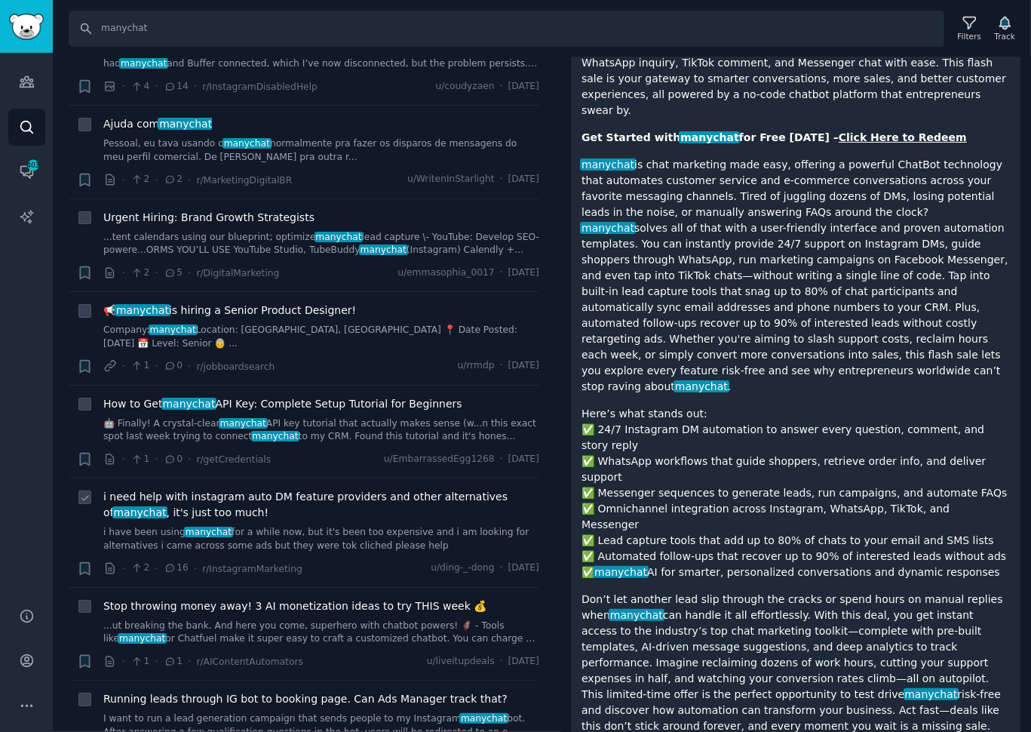
click at [353, 526] on link "i have been using manychat for a while now, but it's been too expensive and i a…" at bounding box center [321, 539] width 436 height 26
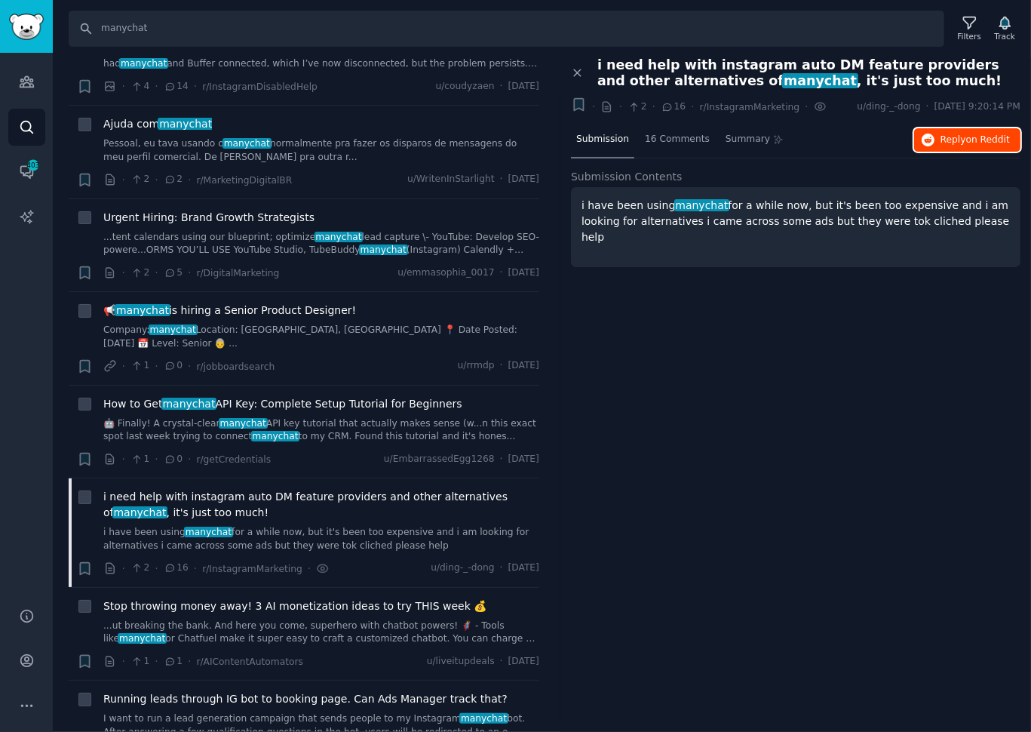
click at [969, 144] on span "Reply on Reddit" at bounding box center [975, 140] width 69 height 14
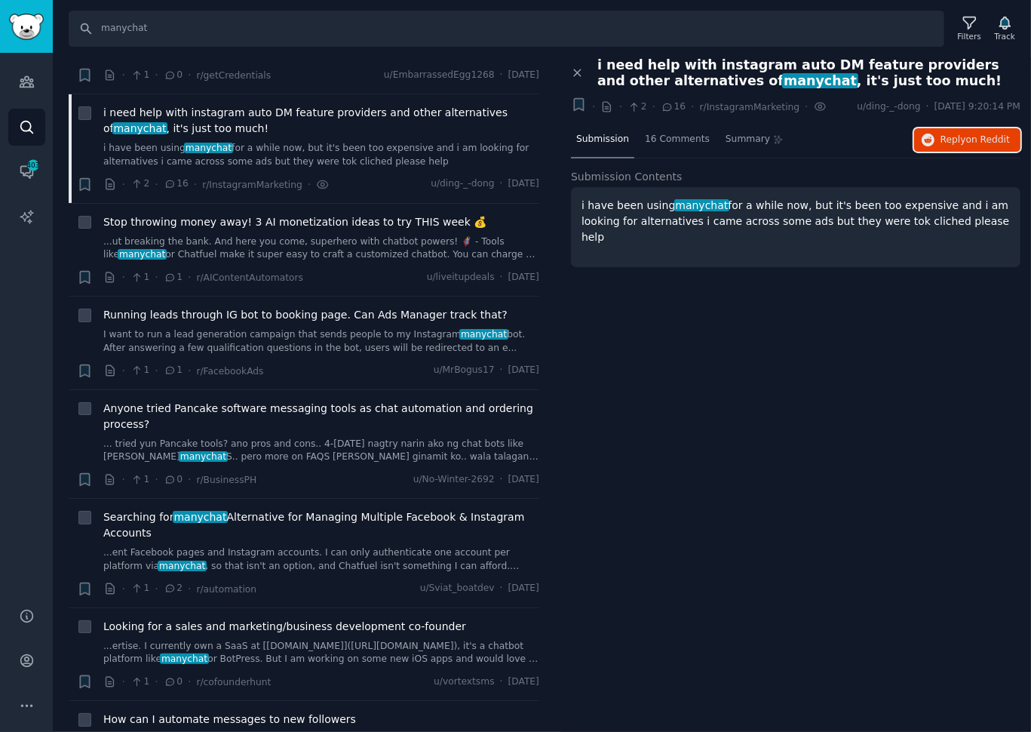
scroll to position [7498, 0]
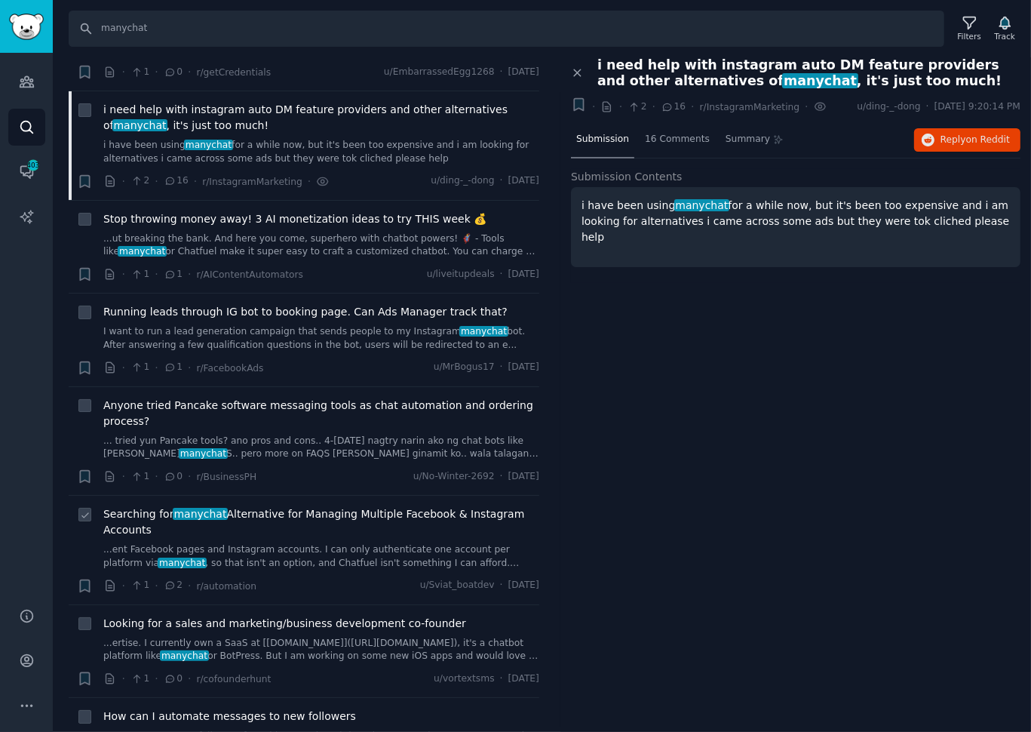
click at [287, 506] on span "Searching for manychat Alternative for Managing Multiple Facebook & Instagram A…" at bounding box center [321, 522] width 436 height 32
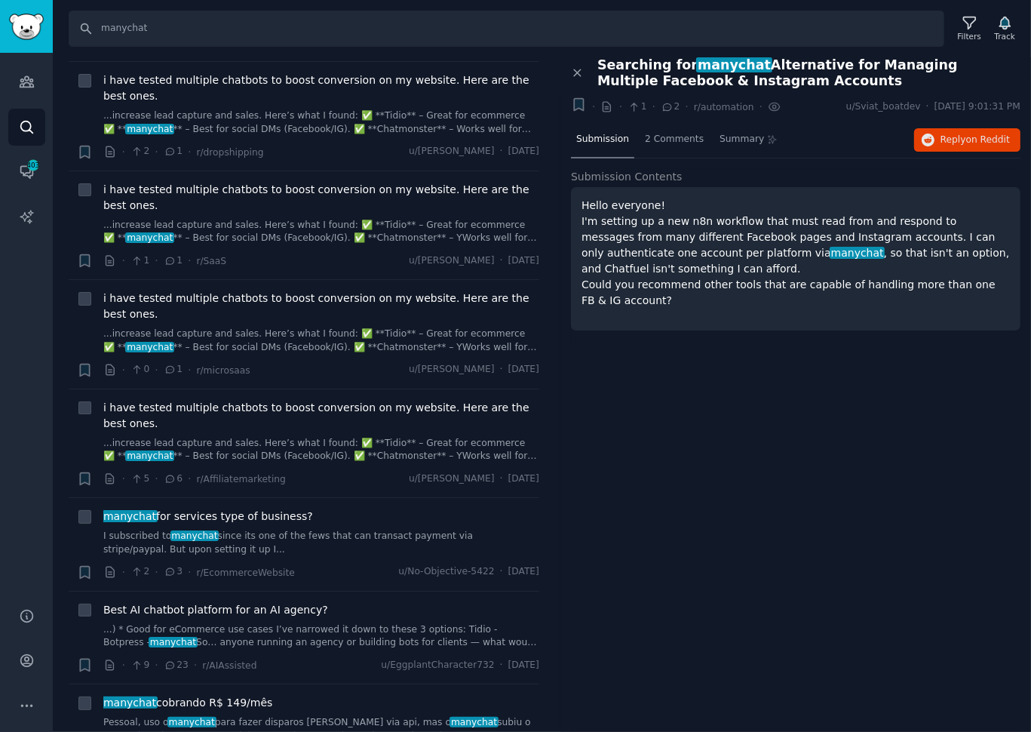
scroll to position [8336, 0]
click at [320, 623] on link "...) * Good for eCommerce use cases I’ve narrowed it down to these 3 options: T…" at bounding box center [321, 636] width 436 height 26
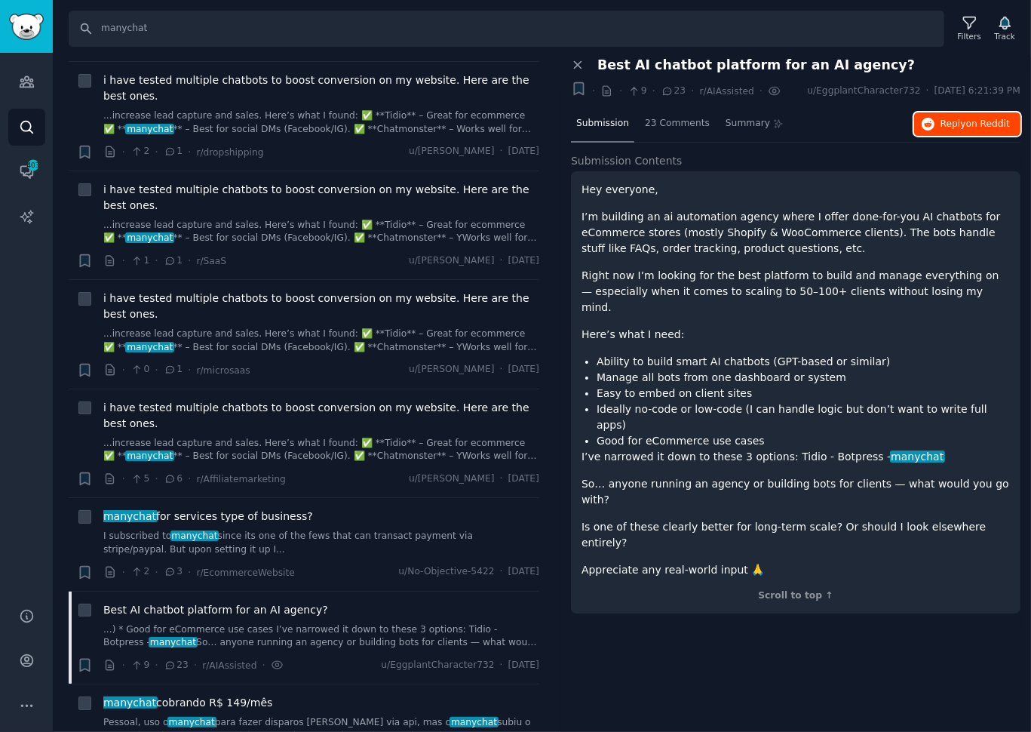
click at [954, 124] on span "Reply on Reddit" at bounding box center [975, 125] width 69 height 14
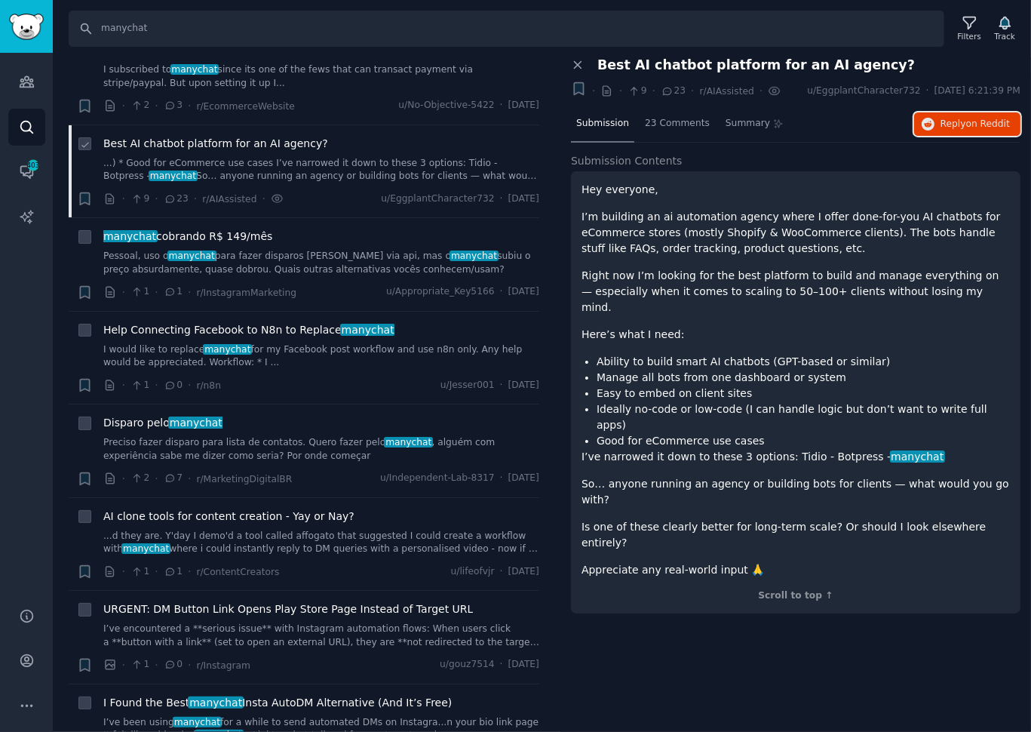
scroll to position [8805, 0]
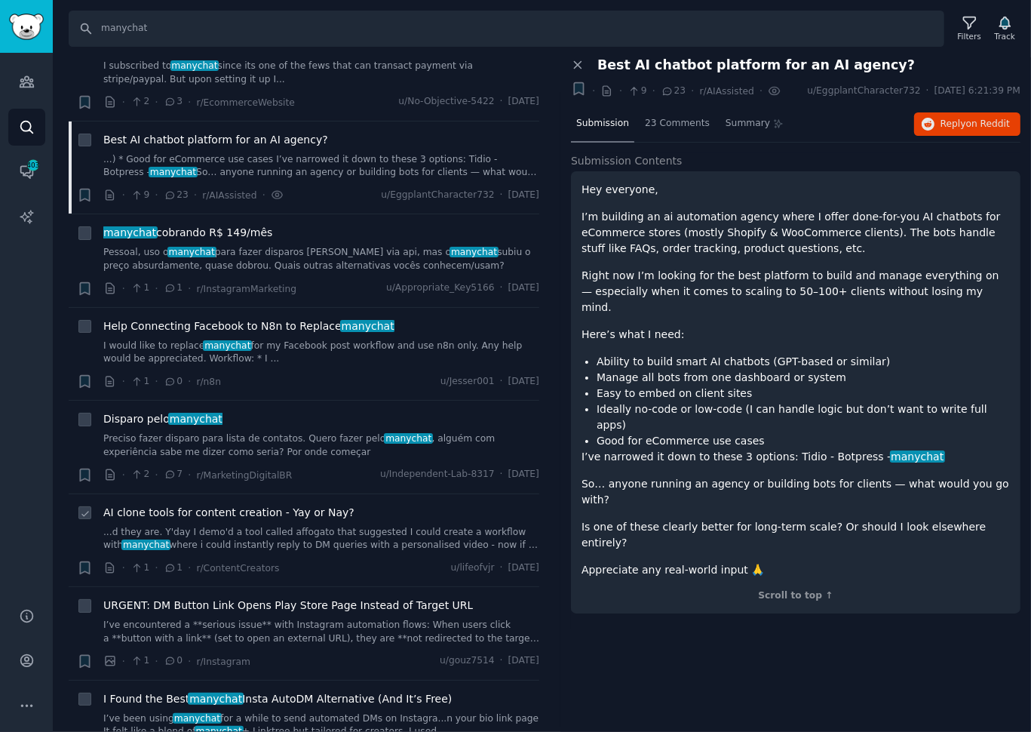
click at [338, 526] on link "...d they are. Y'day I demo'd a tool called affogato that suggested I could cre…" at bounding box center [321, 539] width 436 height 26
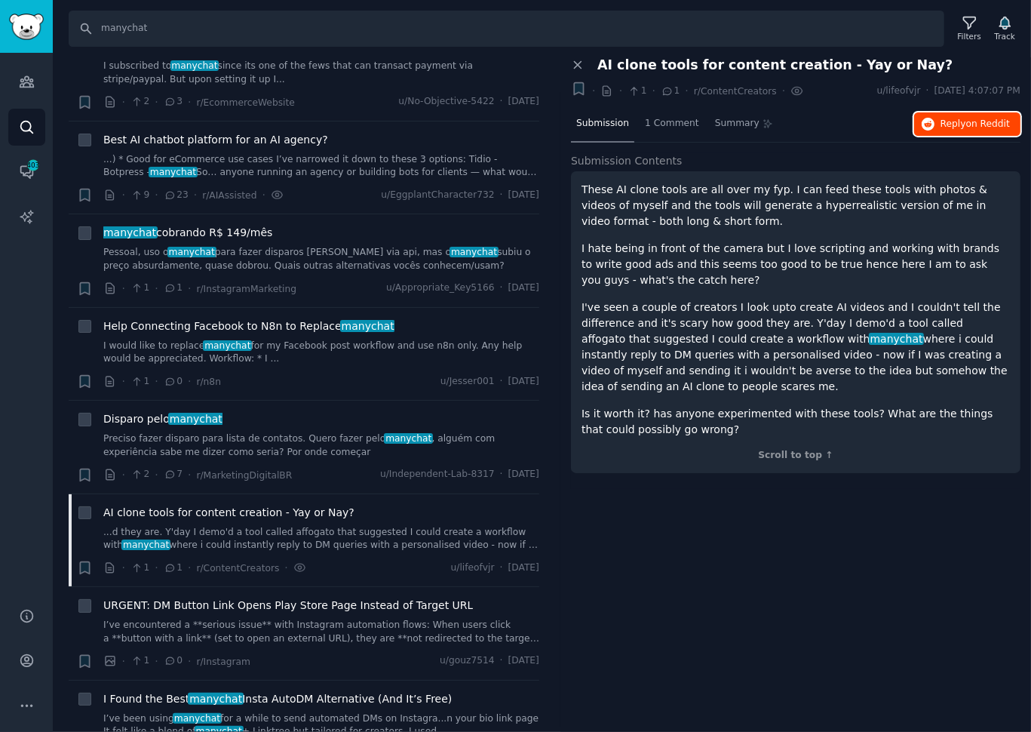
click at [965, 127] on span "Reply on Reddit" at bounding box center [975, 125] width 69 height 14
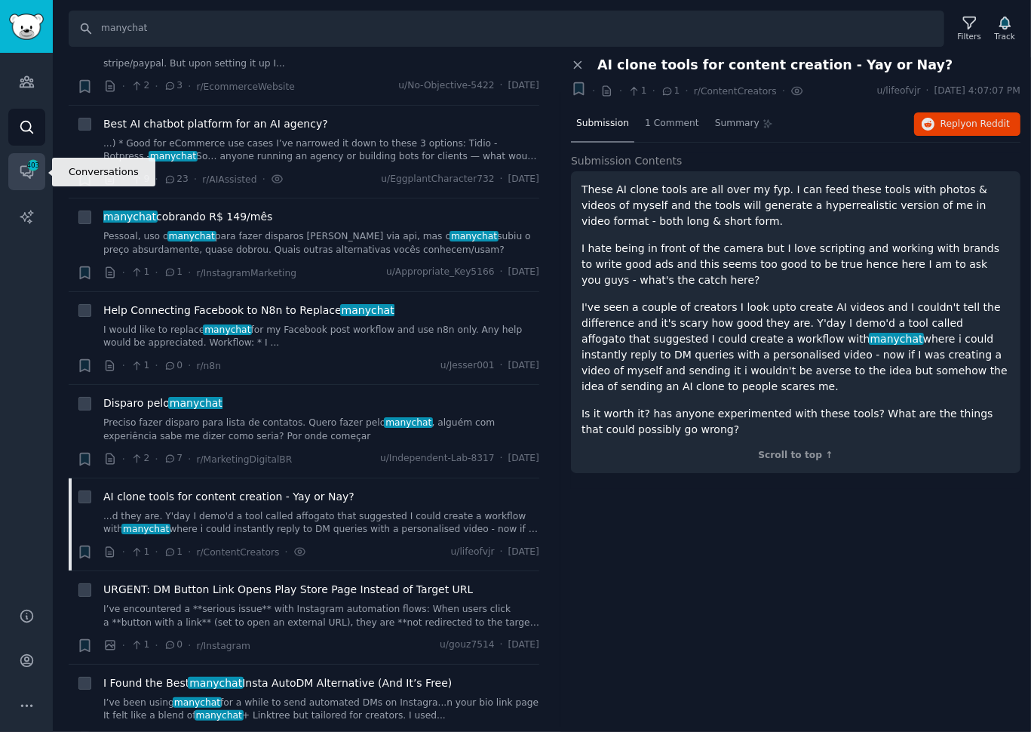
click at [28, 167] on span "403" at bounding box center [33, 165] width 14 height 11
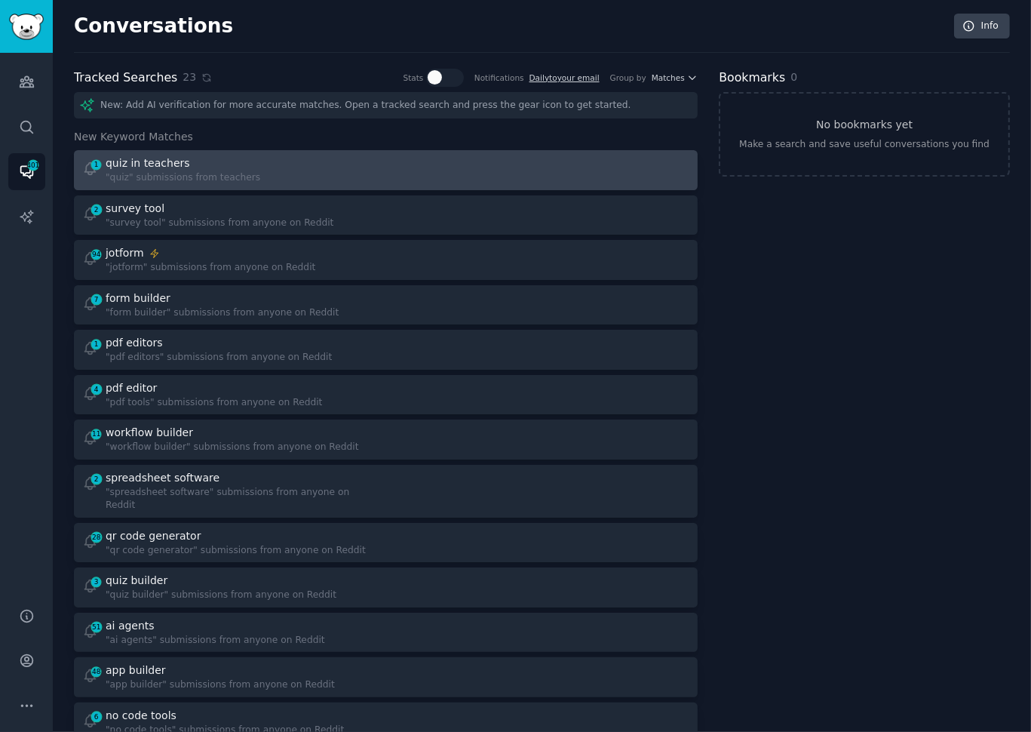
click at [492, 161] on div at bounding box center [543, 169] width 293 height 29
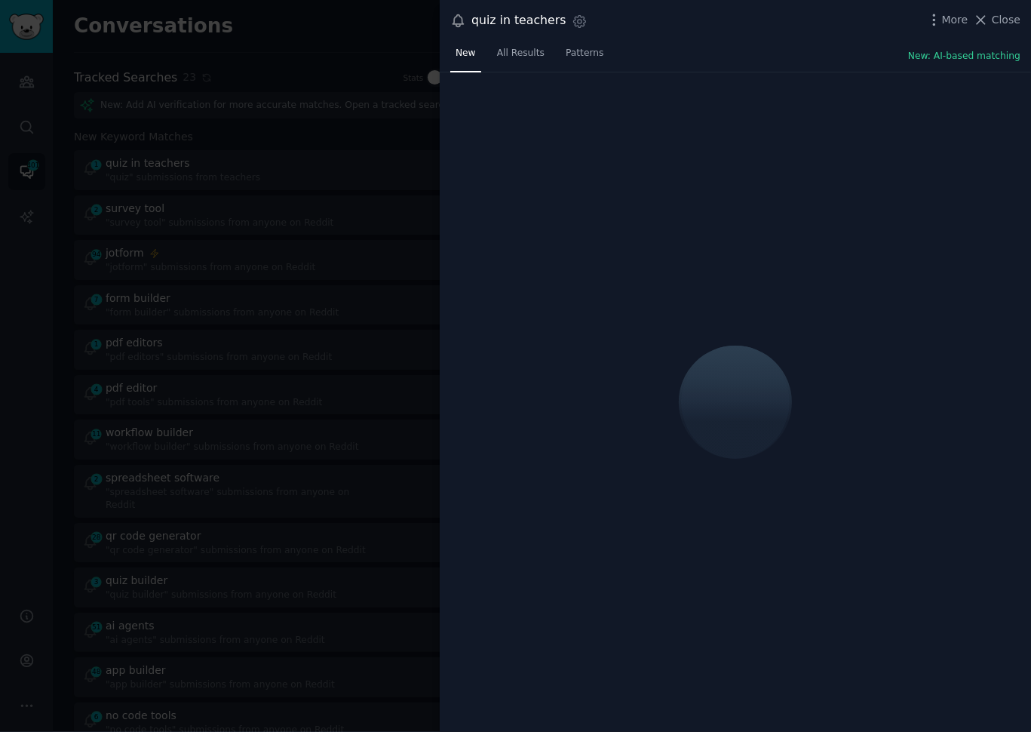
click at [718, 42] on div "New All Results Patterns New: AI-based matching" at bounding box center [735, 56] width 591 height 31
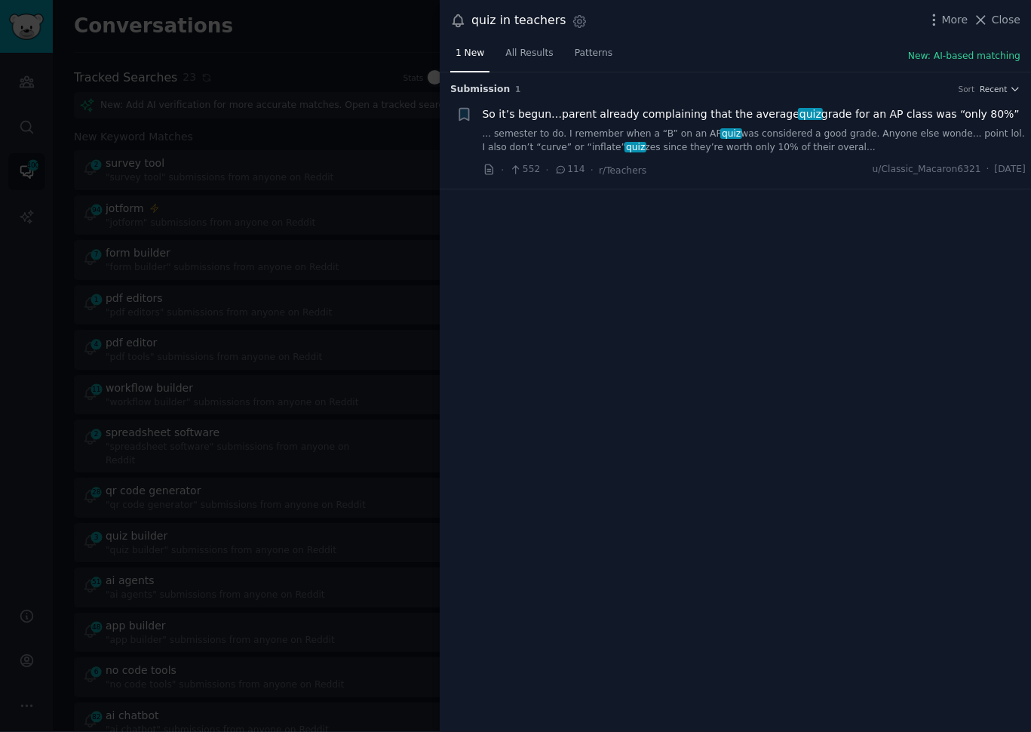
click at [279, 183] on div at bounding box center [515, 366] width 1031 height 732
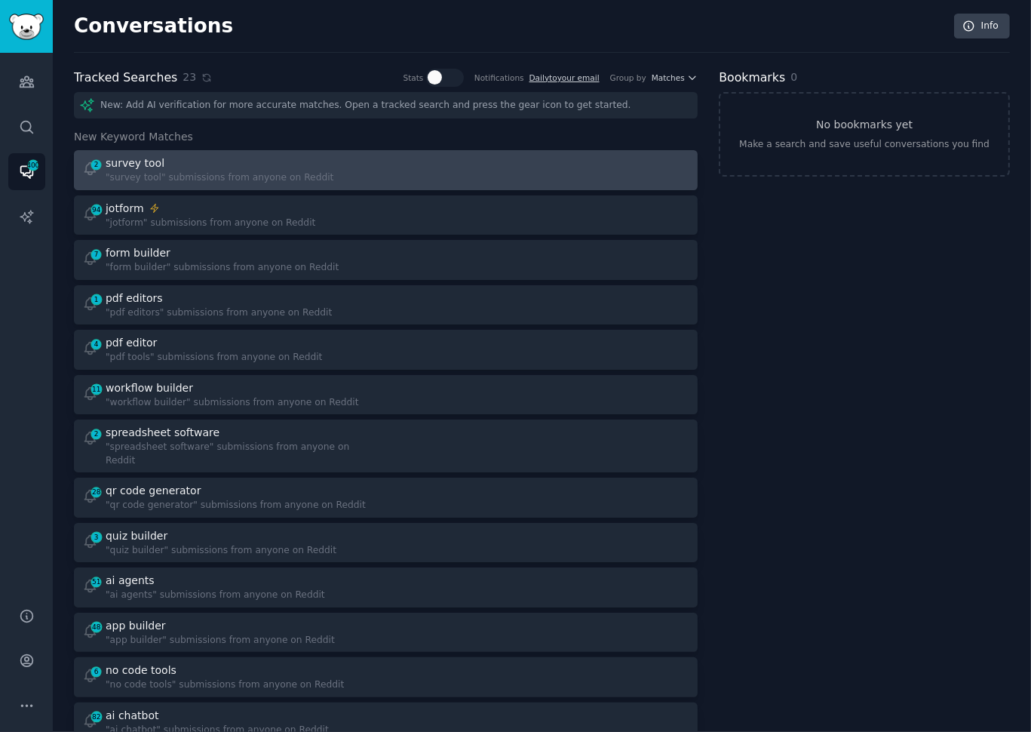
click at [307, 167] on div "survey tool" at bounding box center [220, 163] width 228 height 16
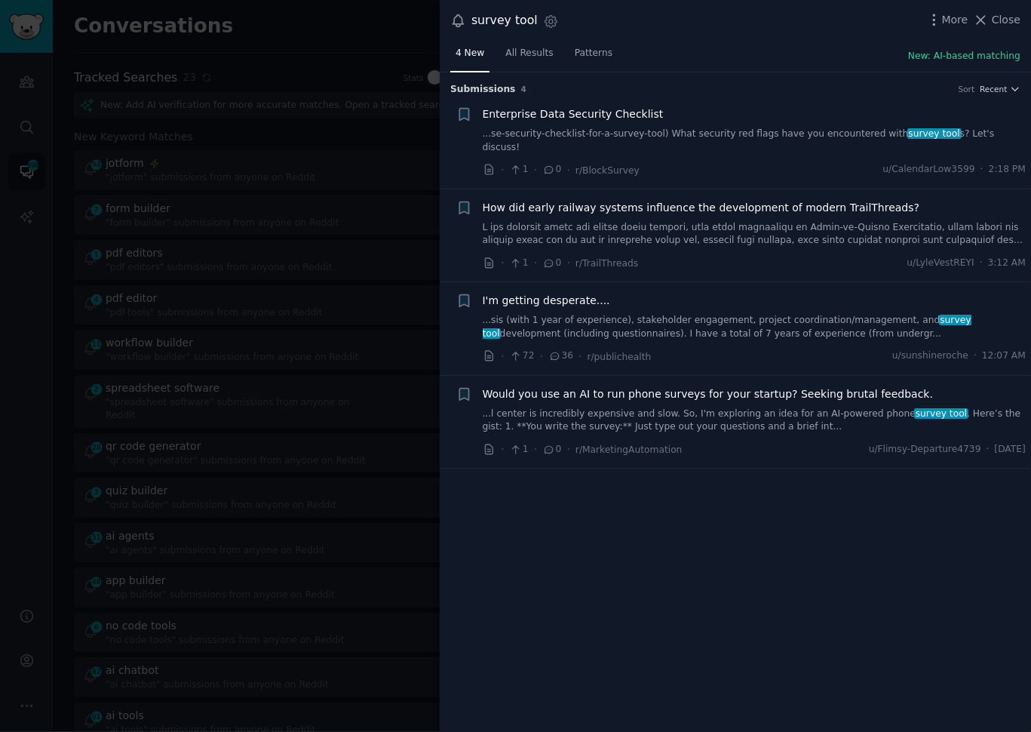
click at [703, 115] on div "Enterprise Data Security Checklist" at bounding box center [755, 114] width 544 height 16
click at [244, 130] on div at bounding box center [515, 366] width 1031 height 732
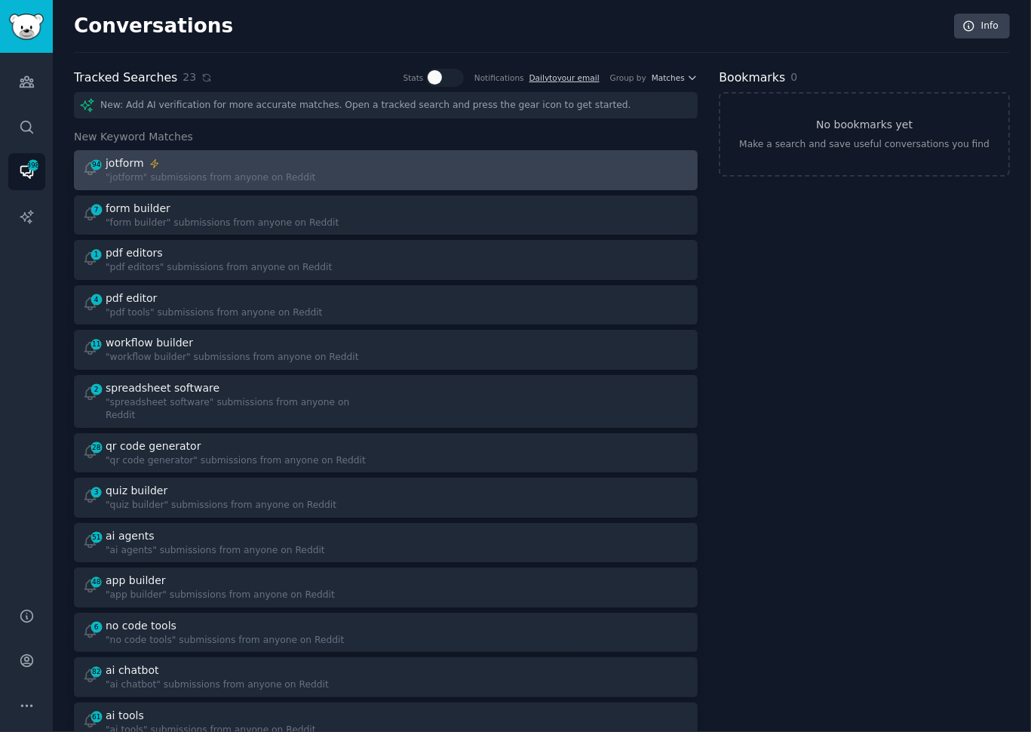
click at [400, 173] on div at bounding box center [543, 169] width 293 height 29
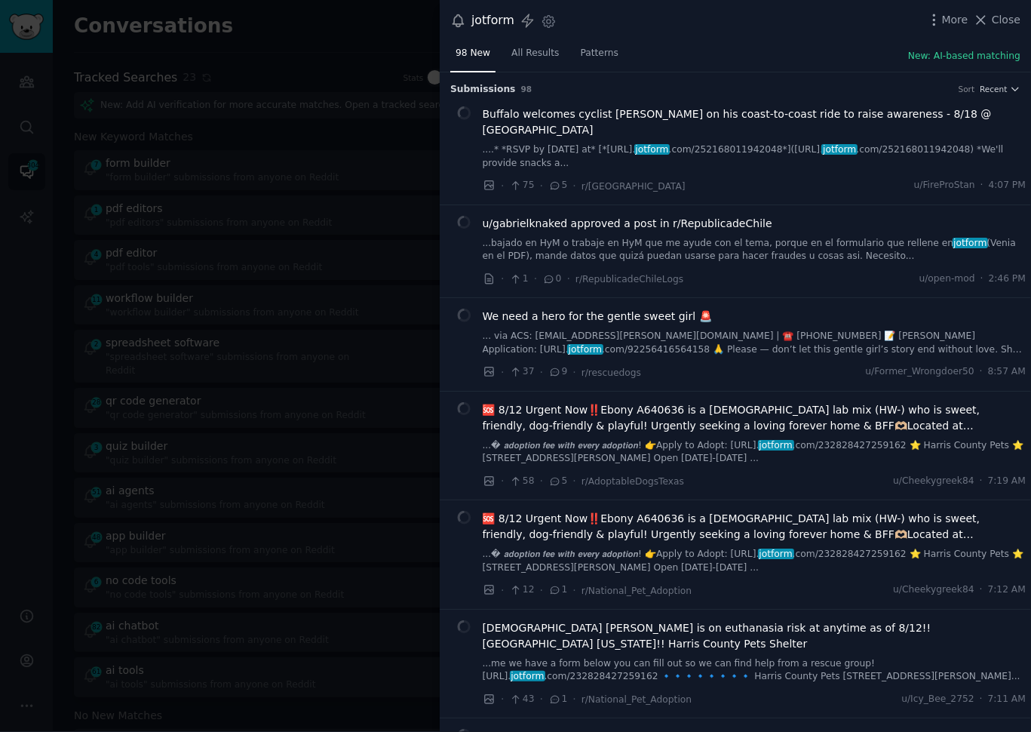
click at [692, 51] on div "98 New All Results Patterns New: AI-based matching" at bounding box center [735, 56] width 591 height 31
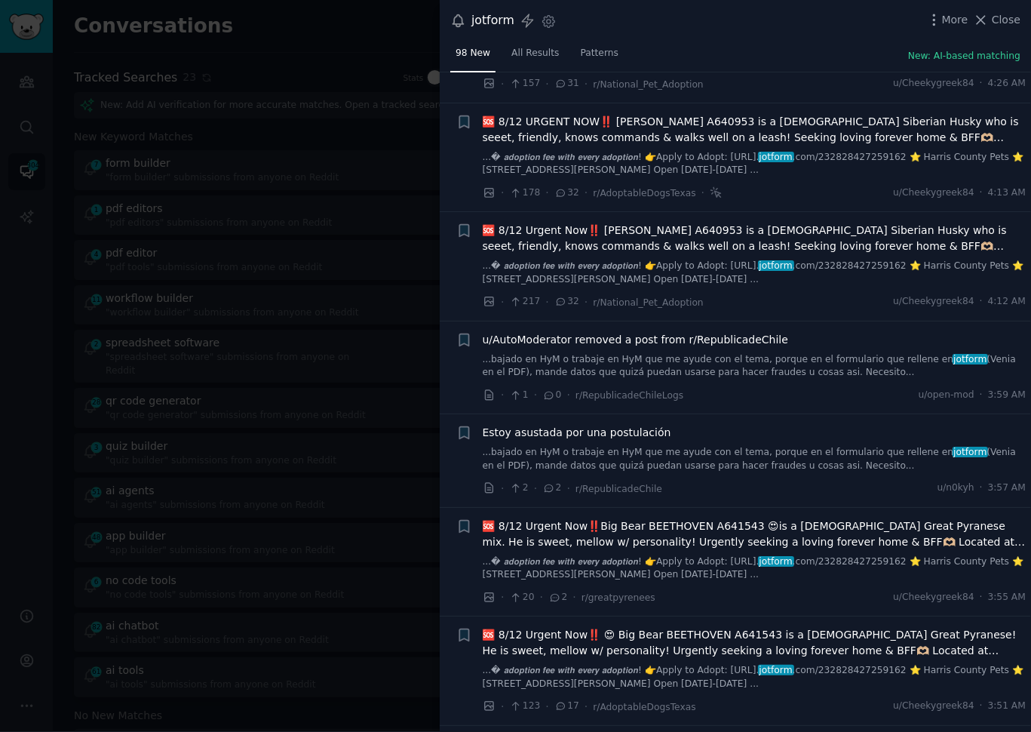
scroll to position [934, 0]
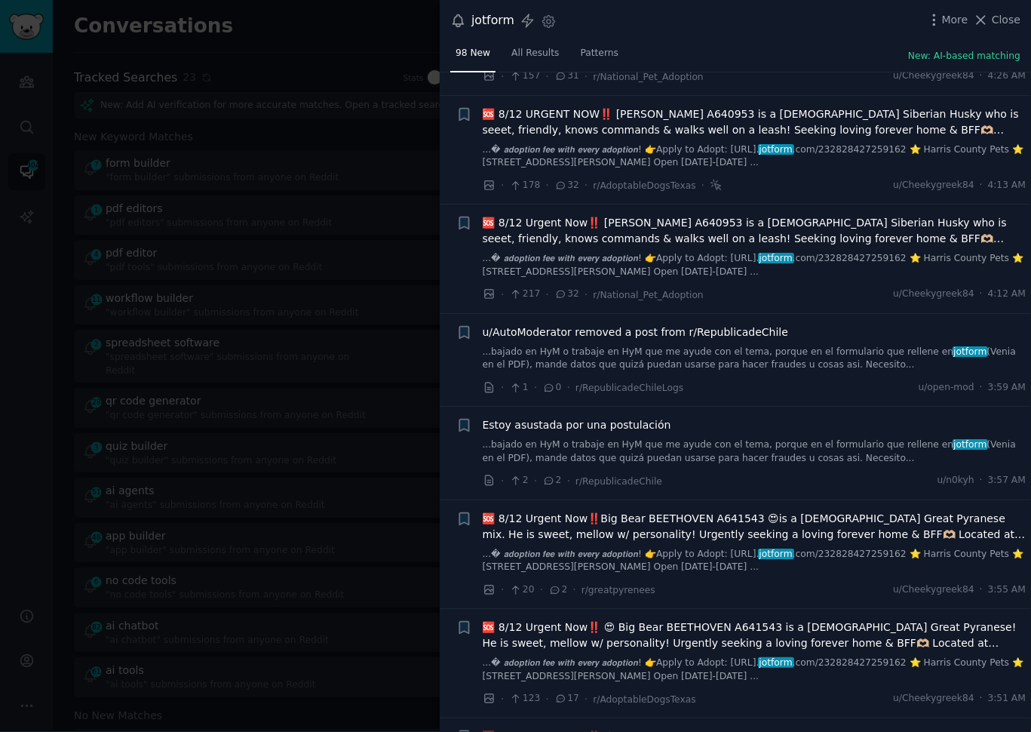
click at [833, 290] on li "+ 🆘 8/12 Urgent Now‼️ [PERSON_NAME] A640953 is a [DEMOGRAPHIC_DATA] Siberian Hu…" at bounding box center [735, 258] width 591 height 109
click at [833, 287] on li "+ 🆘 8/12 Urgent Now‼️ [PERSON_NAME] A640953 is a [DEMOGRAPHIC_DATA] Siberian Hu…" at bounding box center [735, 258] width 591 height 109
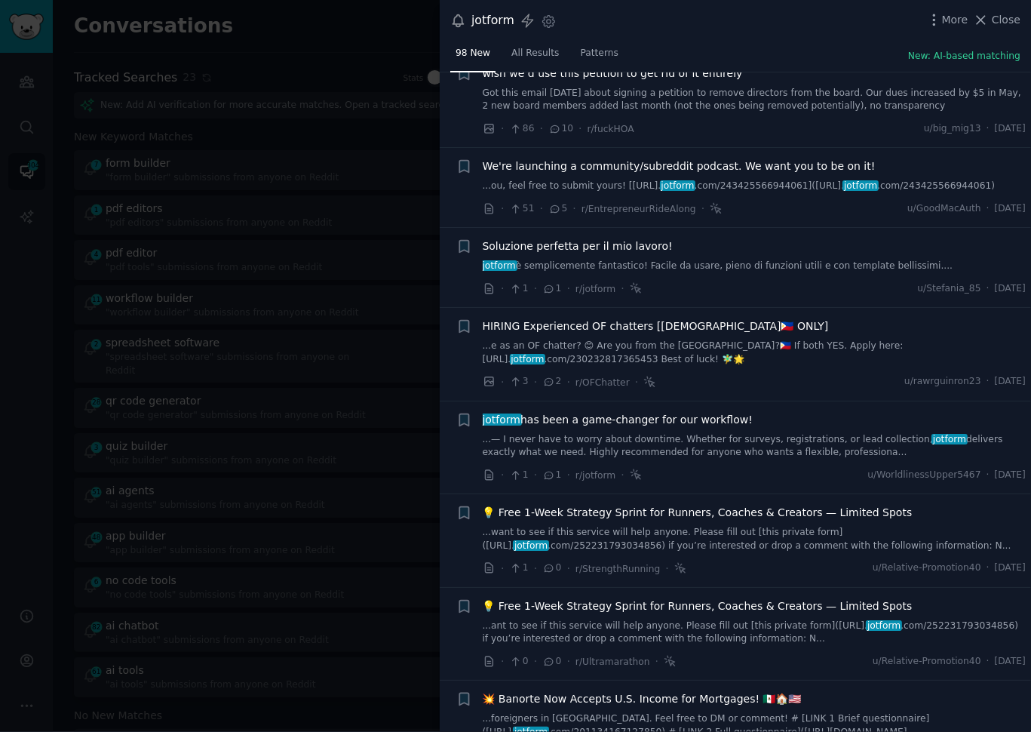
scroll to position [2239, 0]
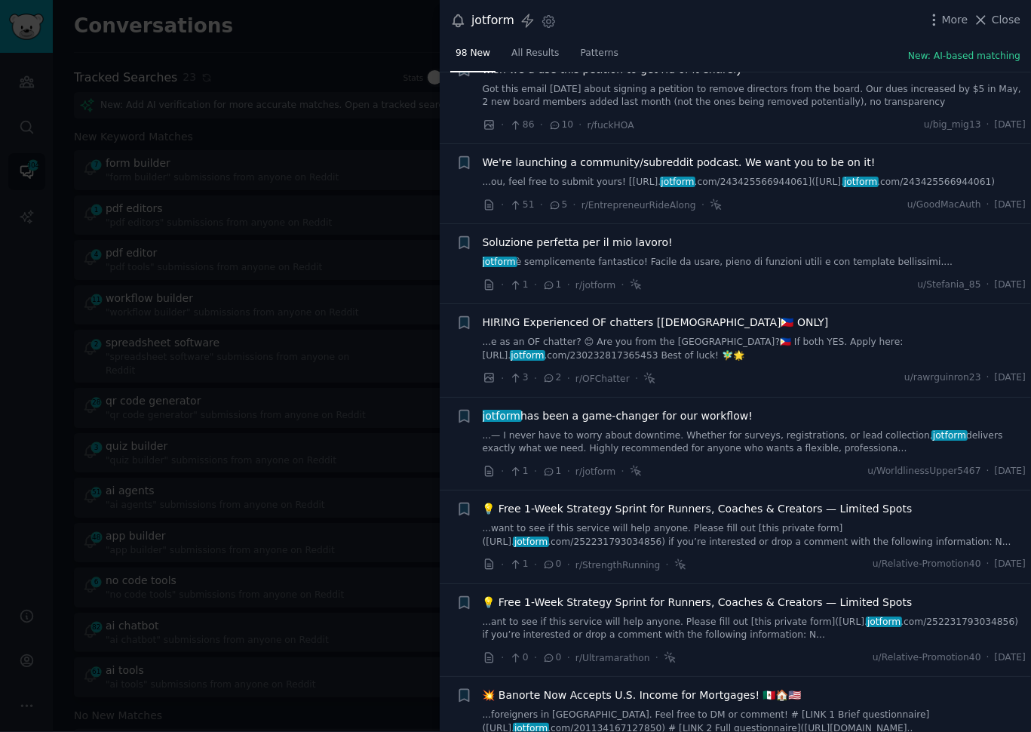
click at [658, 429] on link "...— I never have to worry about downtime. Whether for surveys, registrations, …" at bounding box center [755, 442] width 544 height 26
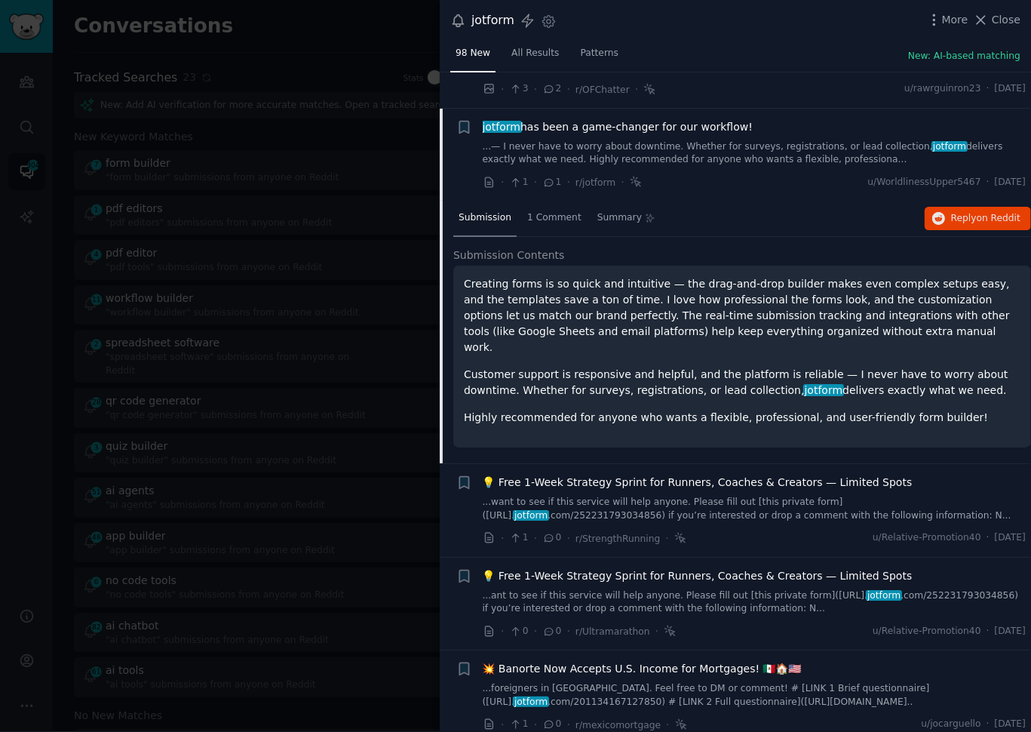
scroll to position [2528, 0]
click at [956, 211] on span "Reply on Reddit" at bounding box center [985, 218] width 69 height 14
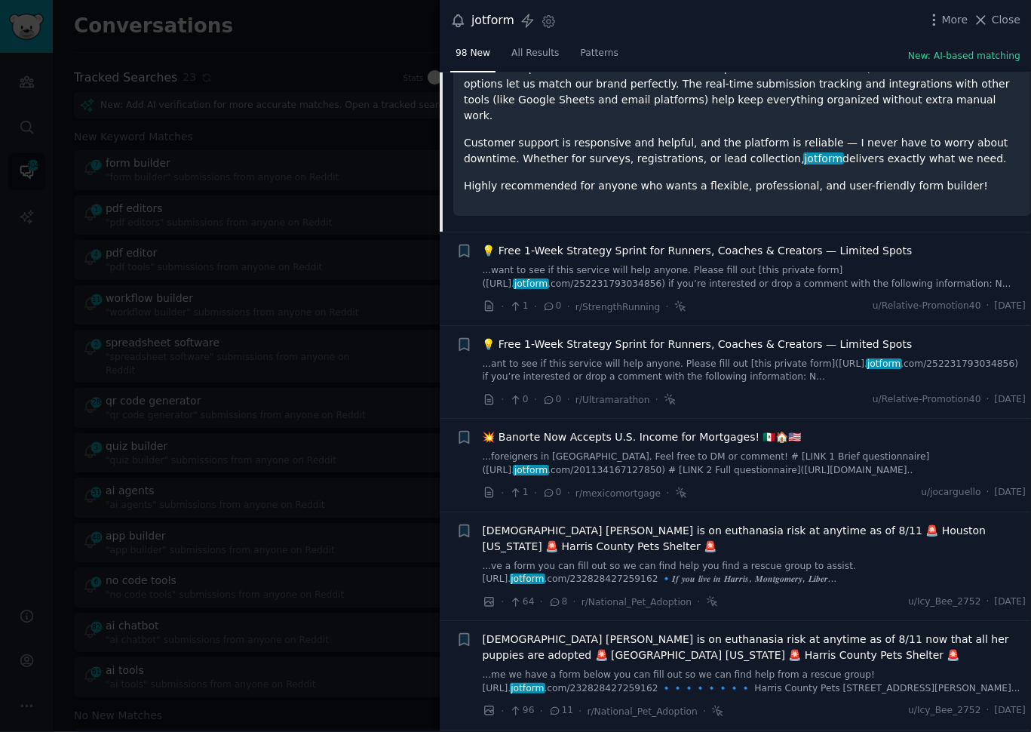
scroll to position [2768, 0]
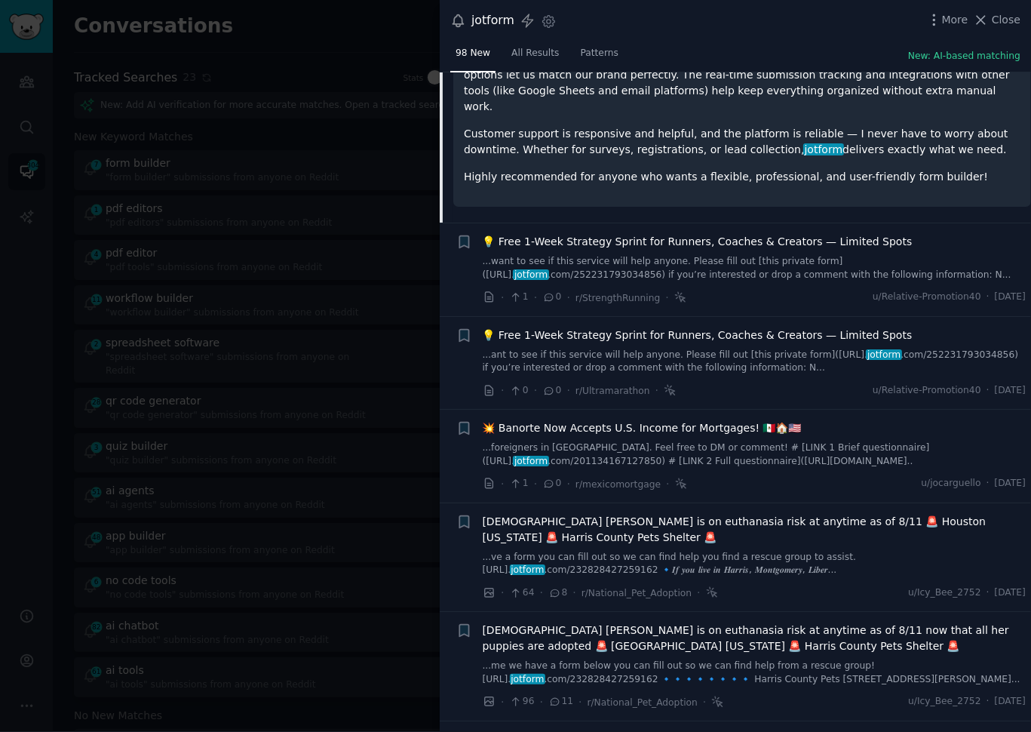
click at [708, 382] on div "· 0 · 0 · r/Ultramarathon · u/Relative-Promotion40 · [DATE]" at bounding box center [755, 390] width 544 height 16
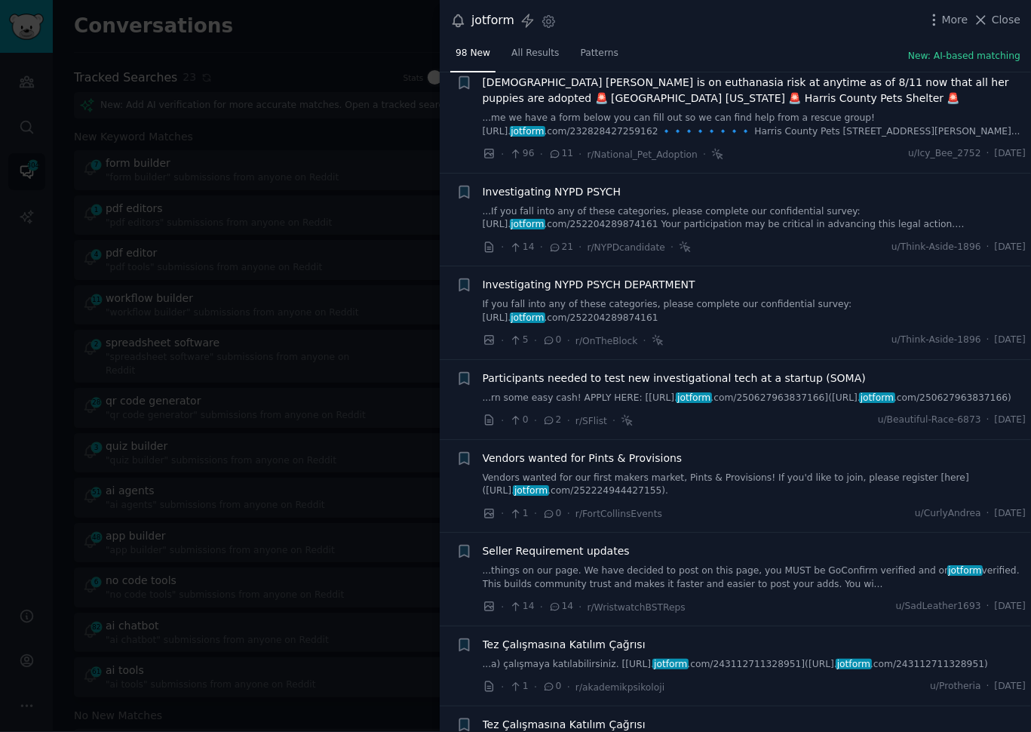
scroll to position [3382, 0]
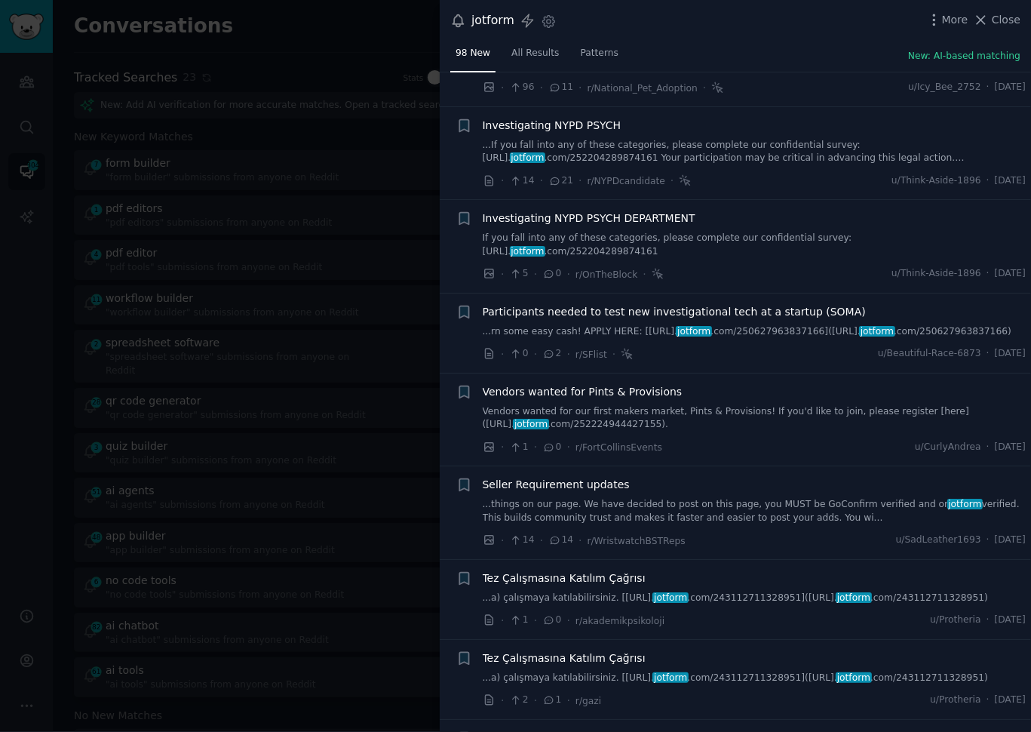
click at [753, 591] on link "...a) çalışmaya katılabilirsiniz. [[URL]. jotform .com/243112711328951]([URL]. …" at bounding box center [755, 598] width 544 height 14
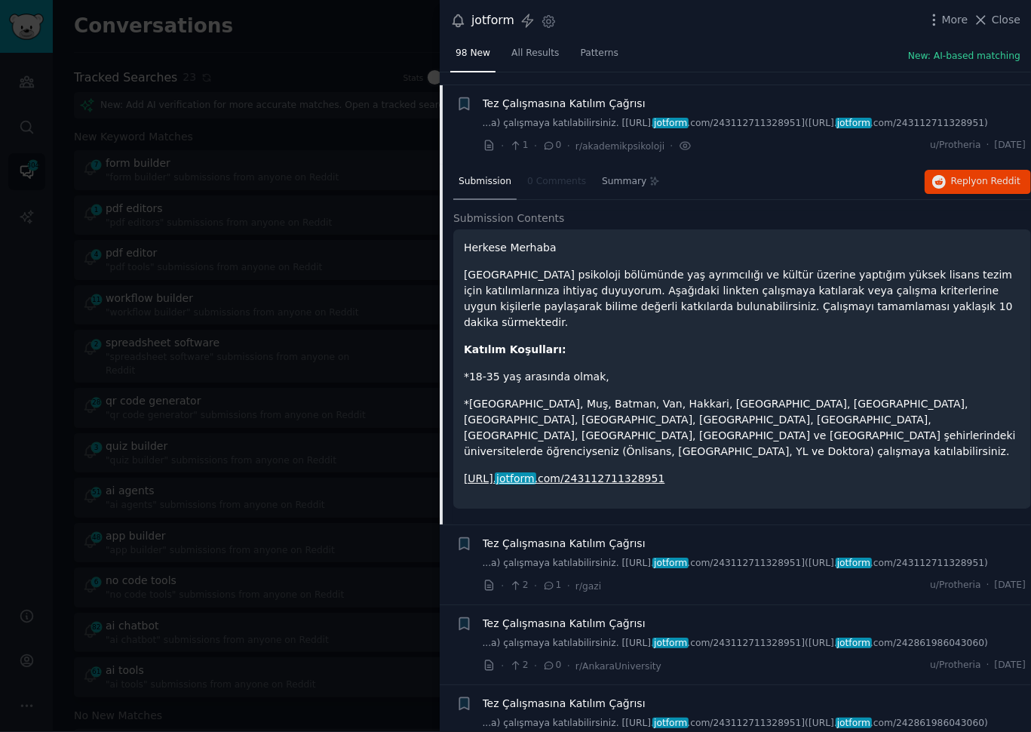
scroll to position [3595, 0]
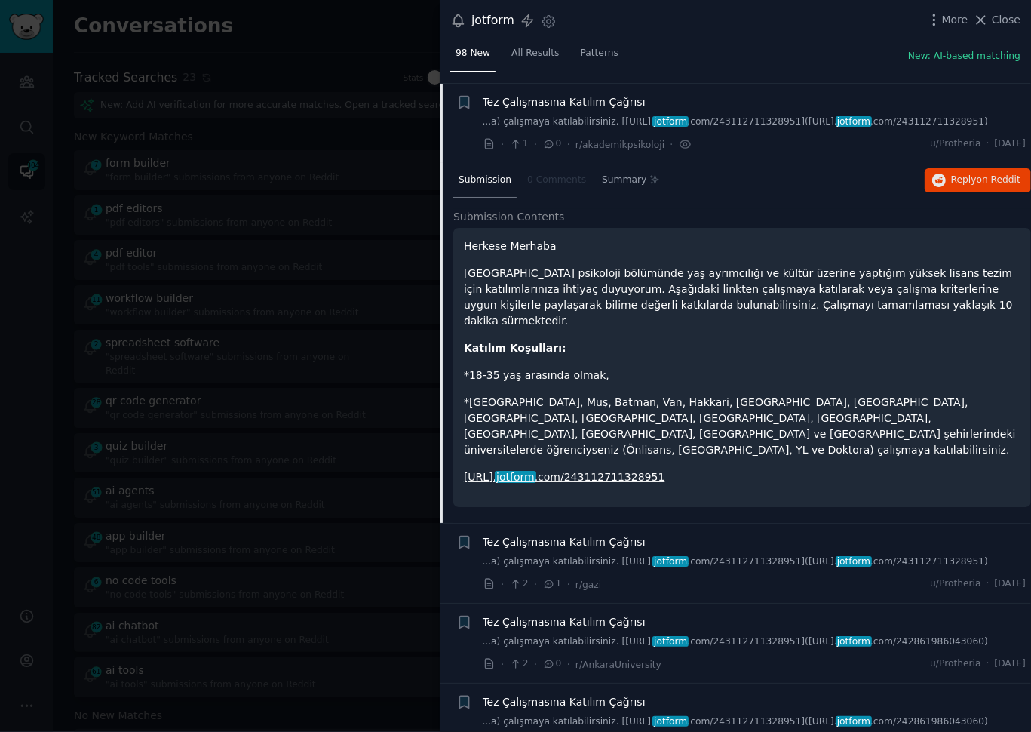
click at [585, 534] on span "Tez Çalışmasına Katılım Çağrısı" at bounding box center [564, 542] width 163 height 16
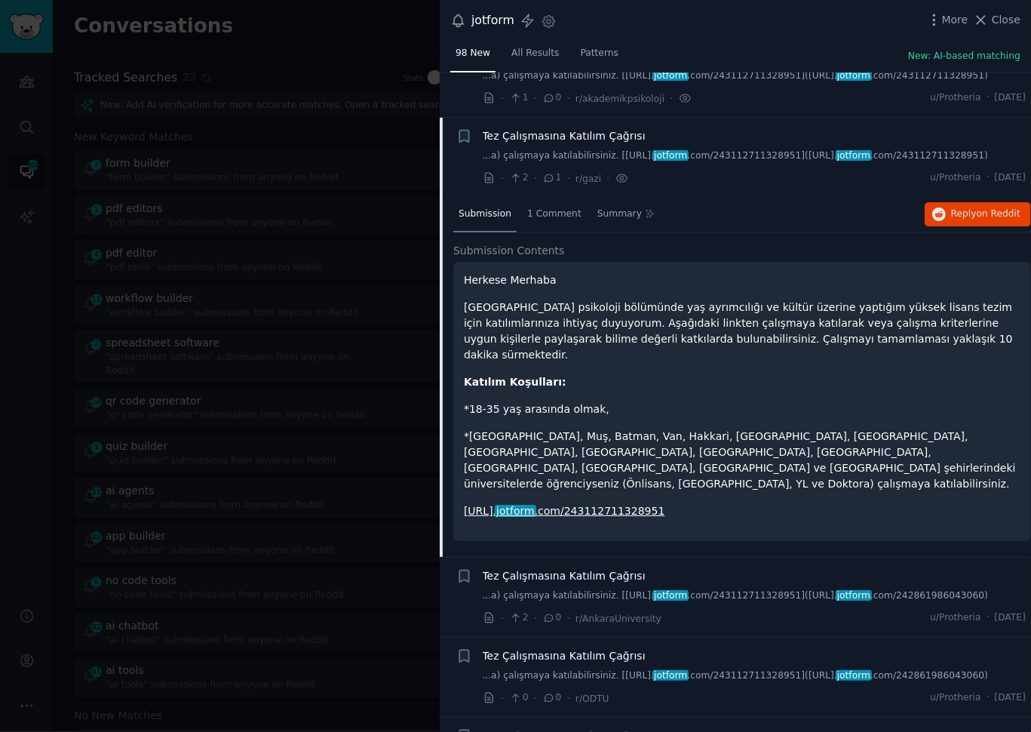
scroll to position [3649, 0]
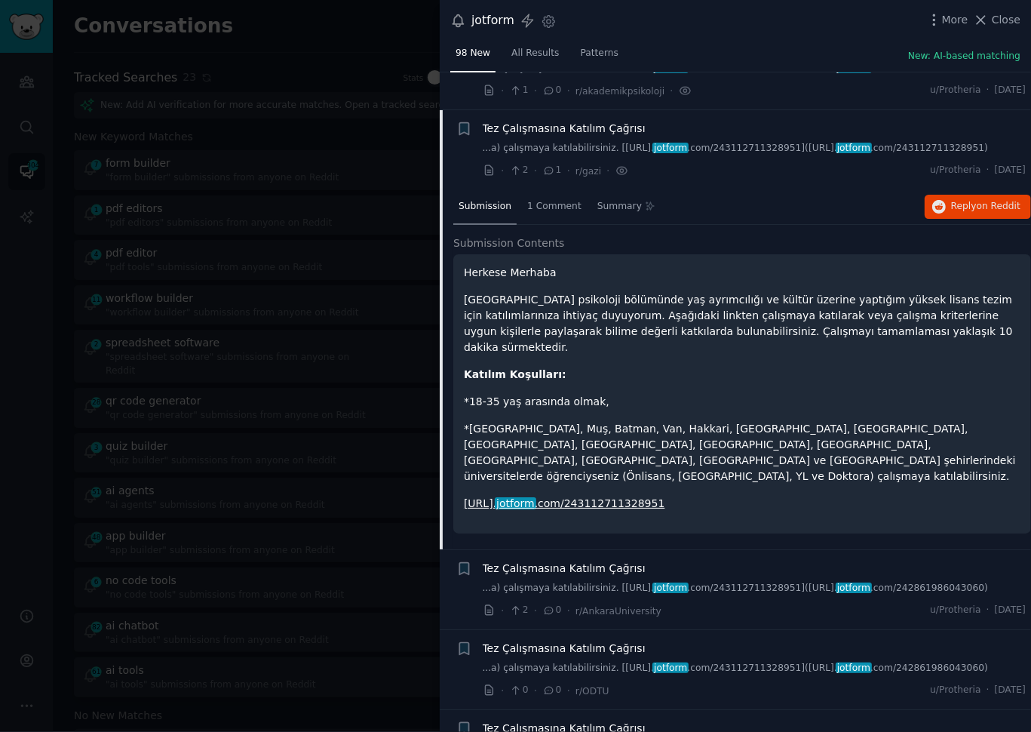
click at [957, 189] on div "Submission 1 Comment Summary Reply on Reddit" at bounding box center [742, 207] width 578 height 36
click at [970, 200] on span "Reply on Reddit" at bounding box center [985, 207] width 69 height 14
click at [769, 603] on div "· 2 · 0 · r/AnkaraUniversity u/Protheria · [DATE]" at bounding box center [755, 611] width 544 height 16
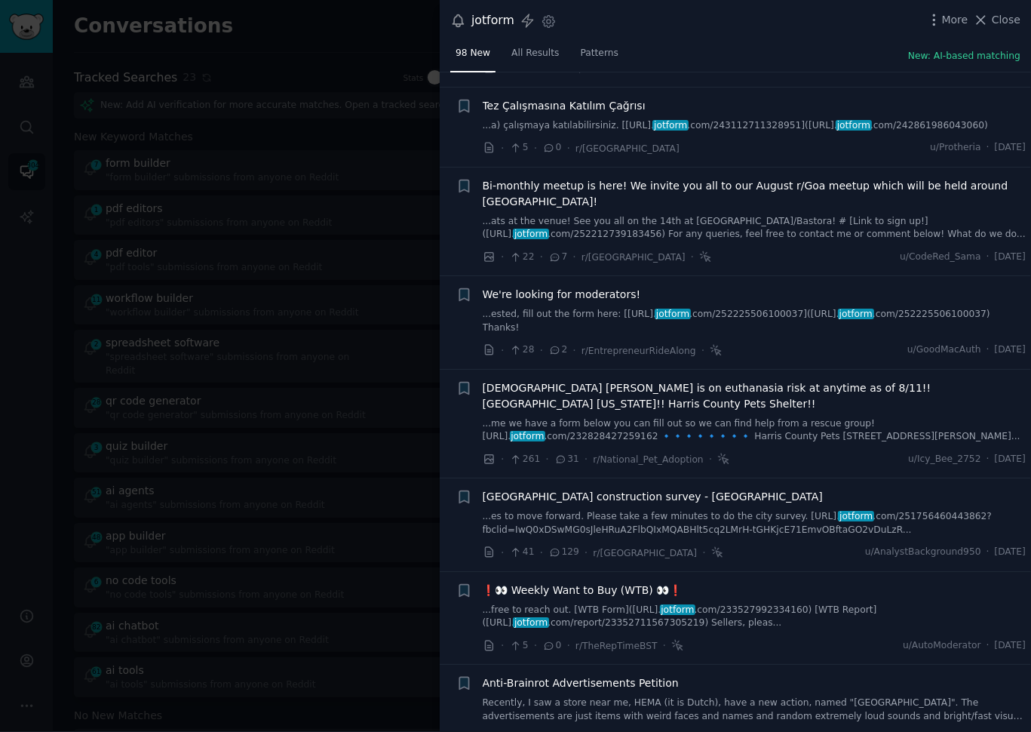
scroll to position [4272, 0]
click at [774, 637] on div "· 5 · 0 · r/TheRepTimeBST · u/AutoModerator · [DATE]" at bounding box center [755, 645] width 544 height 16
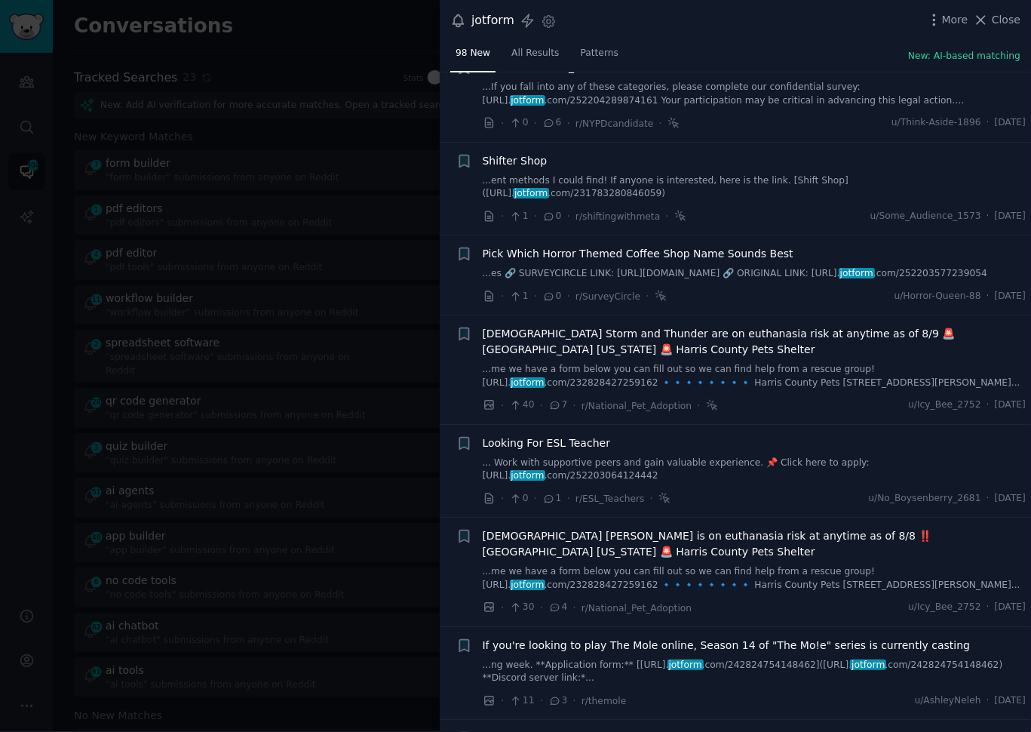
scroll to position [9158, 0]
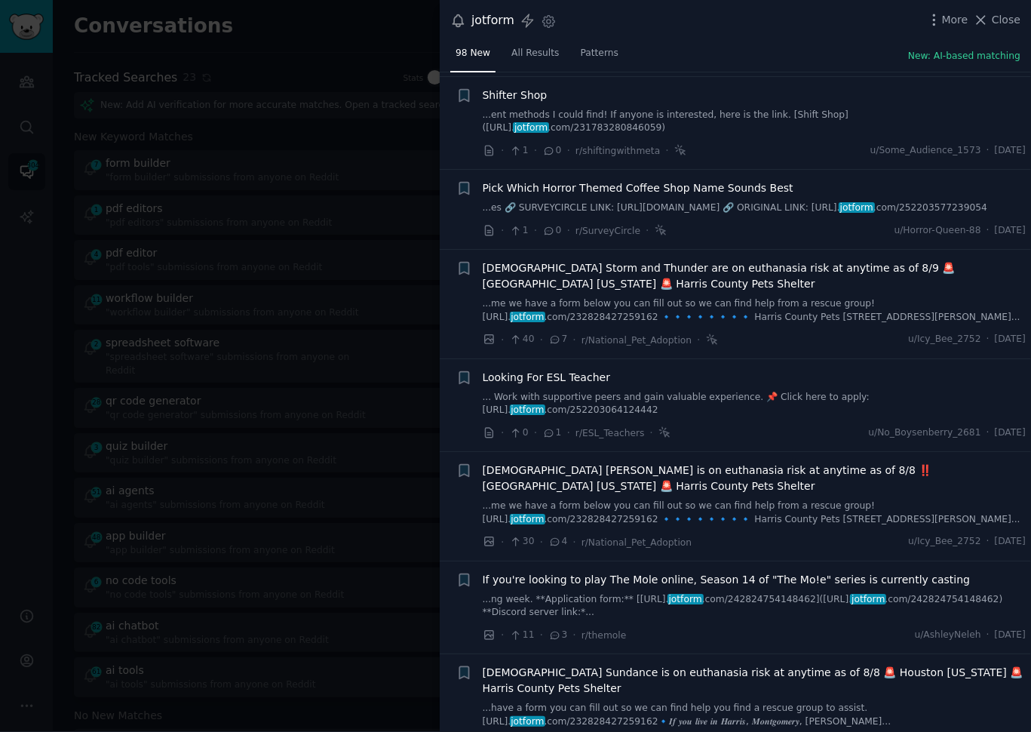
click at [828, 627] on div "· 11 · 3 · r/[PERSON_NAME] u/[PERSON_NAME] · [DATE]" at bounding box center [755, 635] width 544 height 16
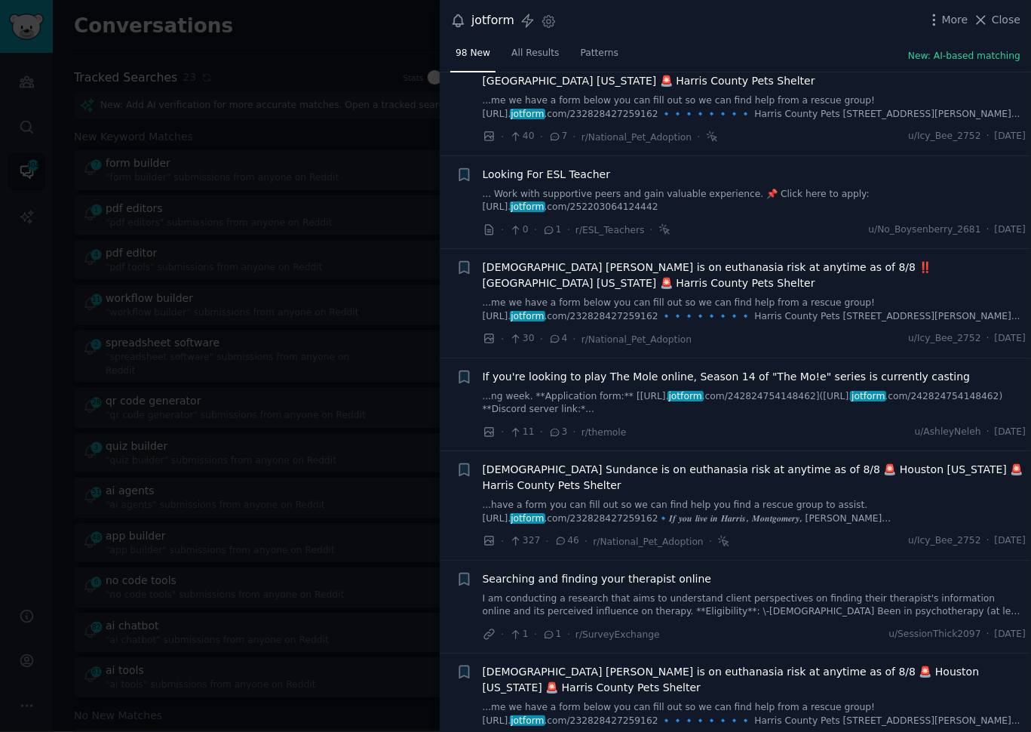
scroll to position [9372, 0]
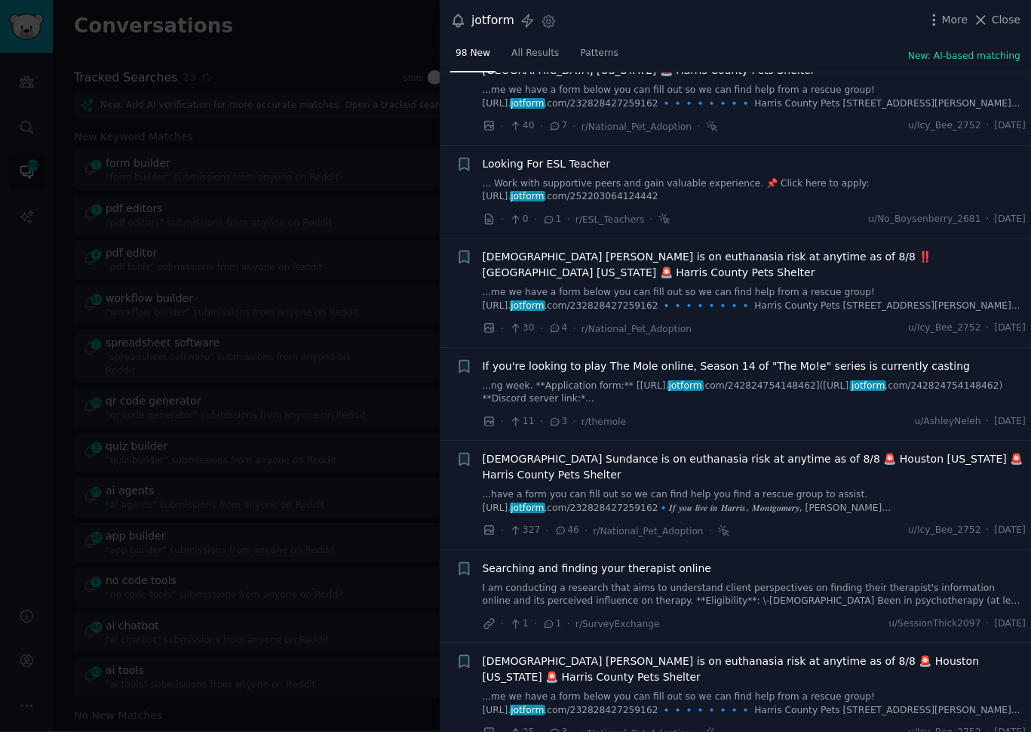
click at [356, 365] on div at bounding box center [515, 366] width 1031 height 732
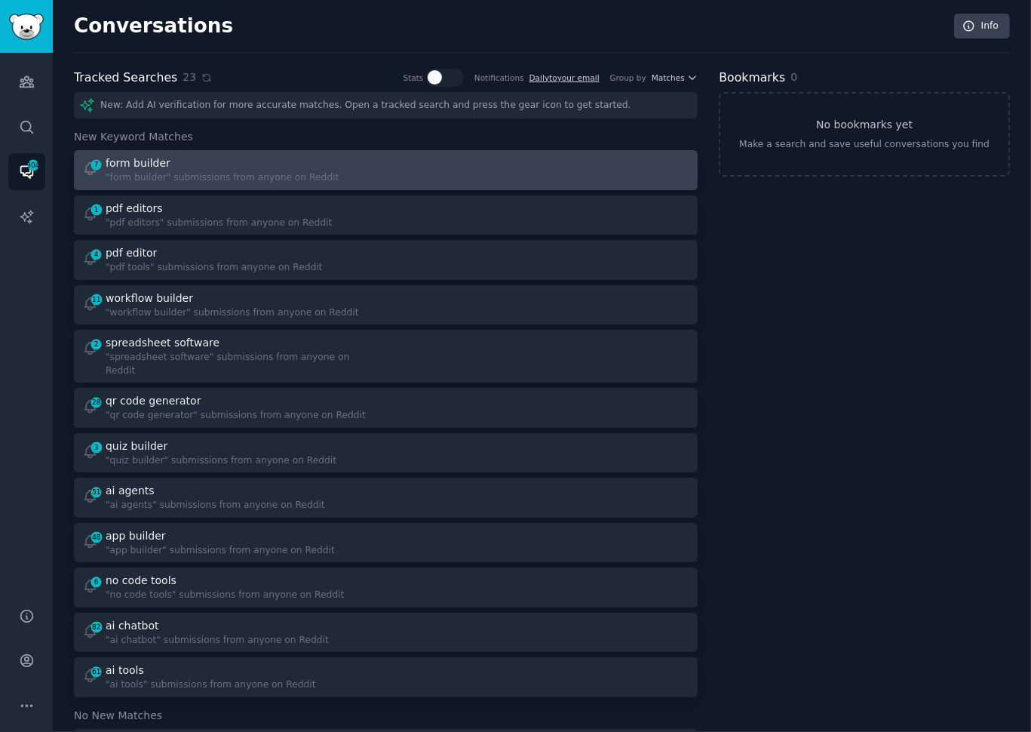
click at [426, 164] on div at bounding box center [543, 169] width 293 height 29
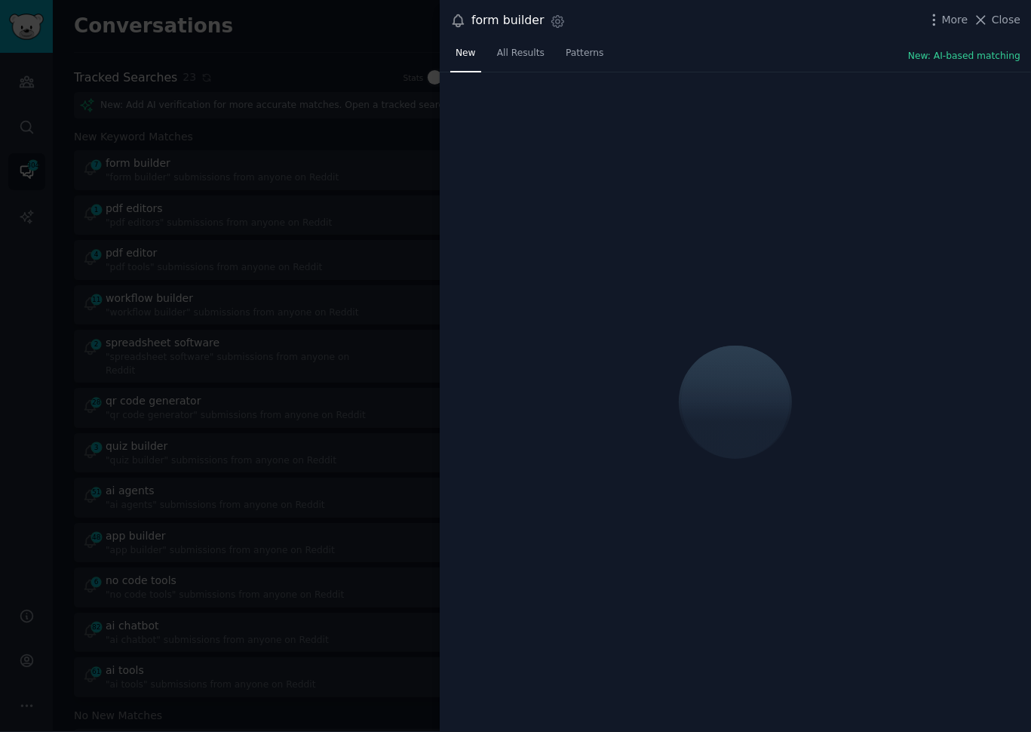
click at [765, 40] on div "form builder Settings More Close" at bounding box center [735, 20] width 591 height 41
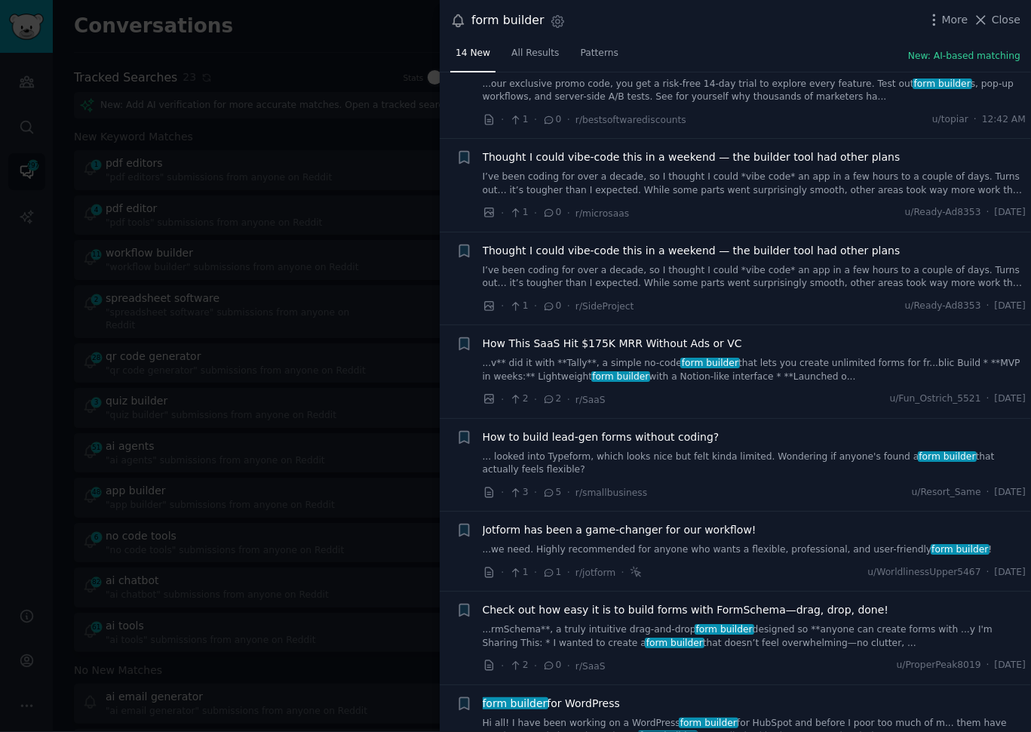
scroll to position [554, 0]
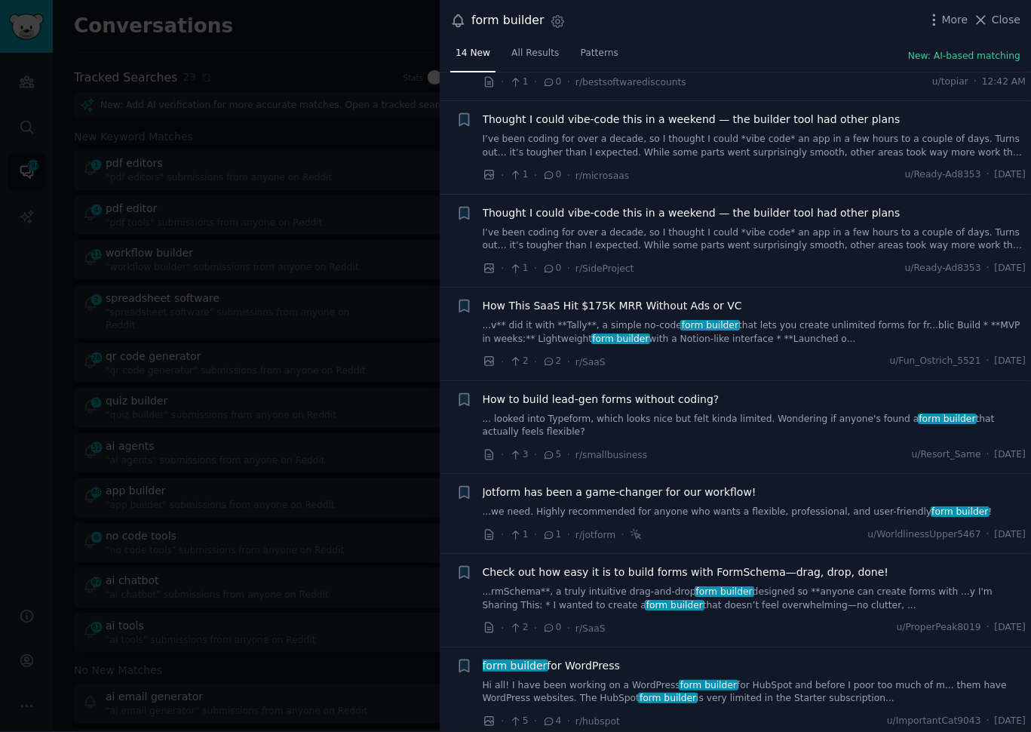
click at [750, 416] on link "... looked into Typeform, which looks nice but felt kinda limited. Wondering if…" at bounding box center [755, 426] width 544 height 26
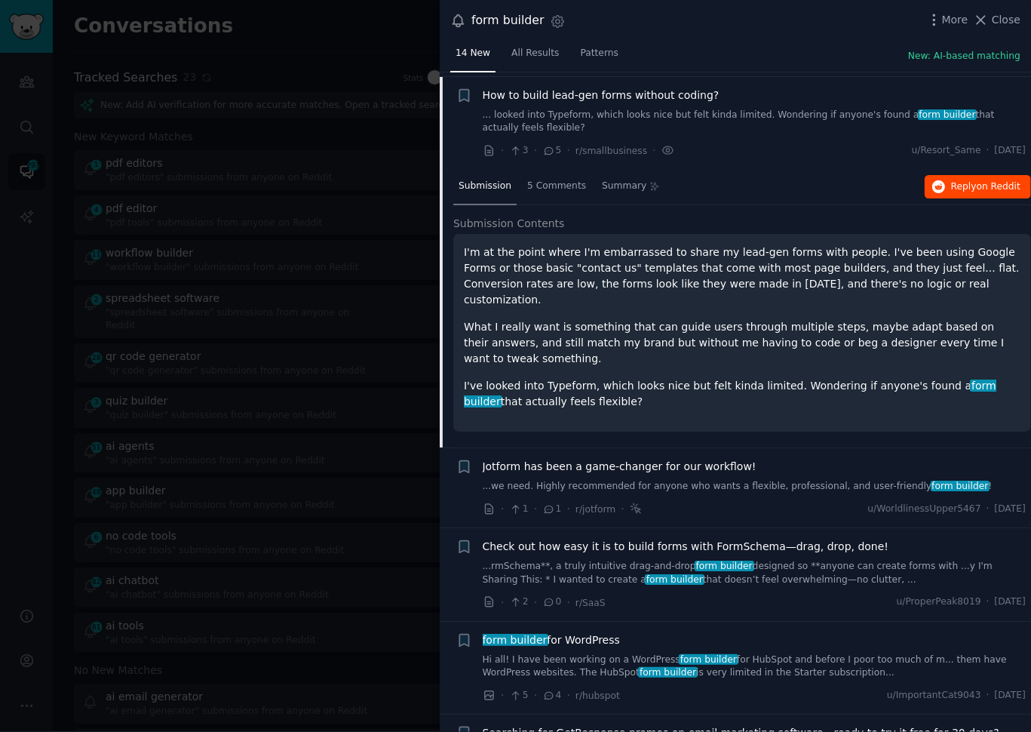
scroll to position [861, 0]
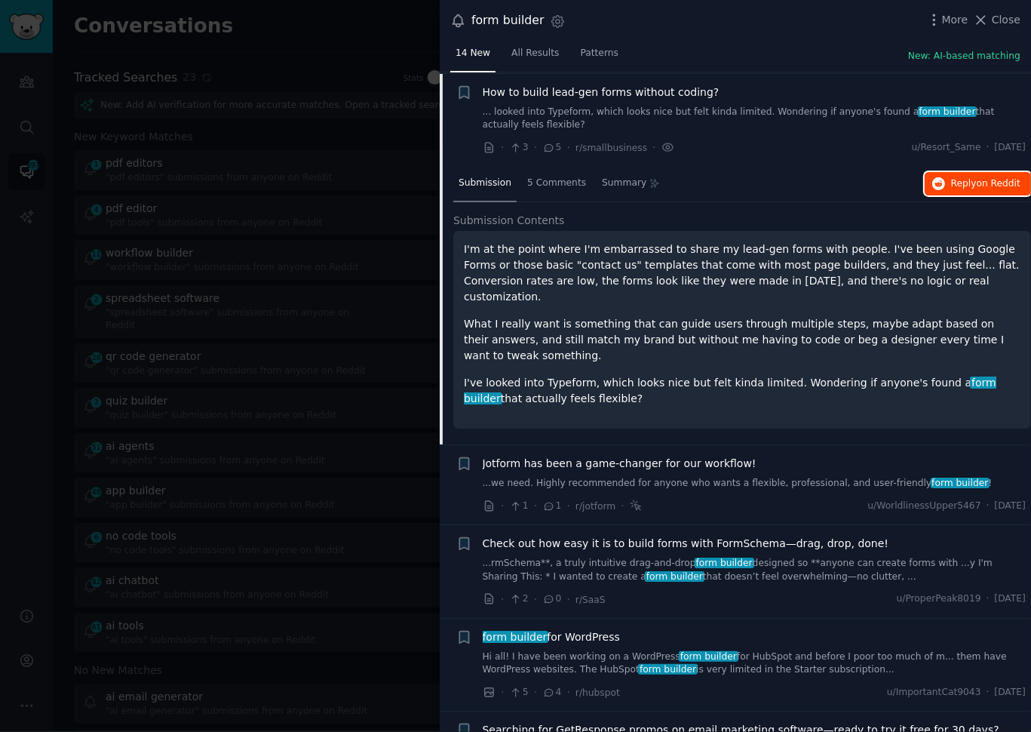
click at [964, 187] on span "Reply on Reddit" at bounding box center [985, 184] width 69 height 14
